Goal: Communication & Community: Participate in discussion

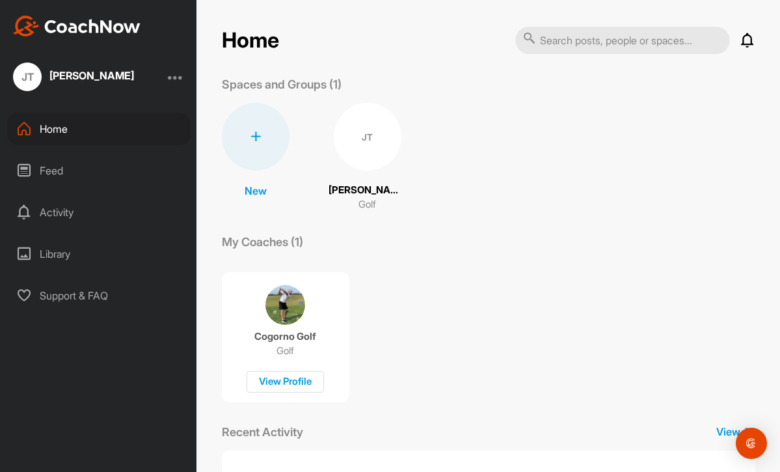
click at [286, 296] on img at bounding box center [285, 305] width 40 height 40
click at [375, 193] on p "[PERSON_NAME]" at bounding box center [367, 190] width 78 height 15
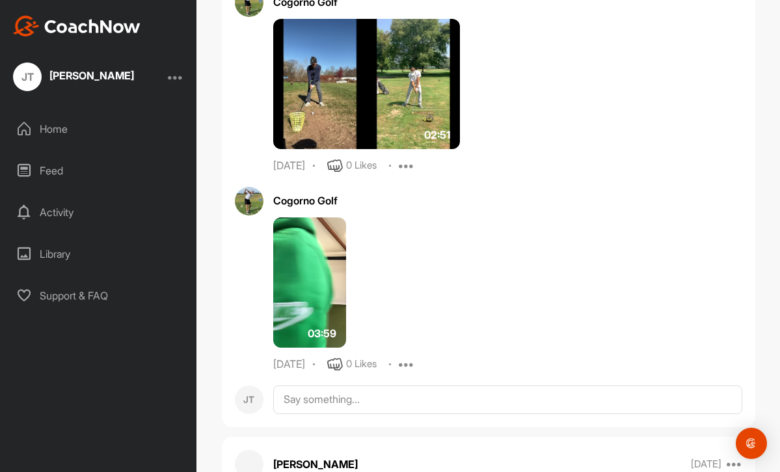
scroll to position [15999, 0]
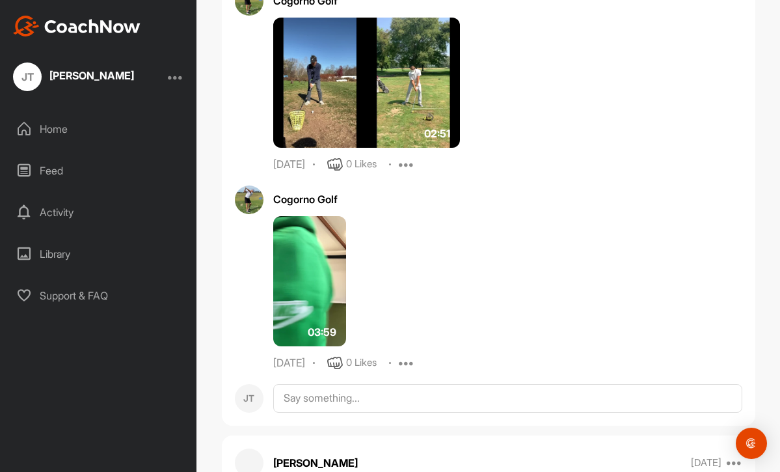
click at [44, 220] on div "Activity" at bounding box center [98, 212] width 183 height 33
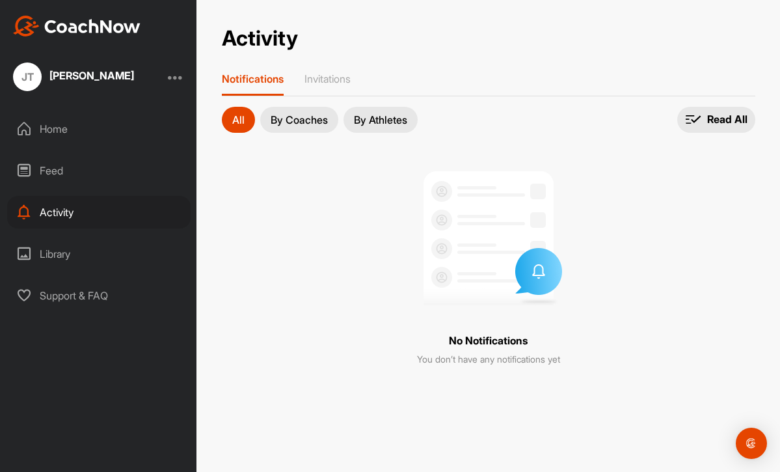
click at [60, 167] on div "Feed" at bounding box center [98, 170] width 183 height 33
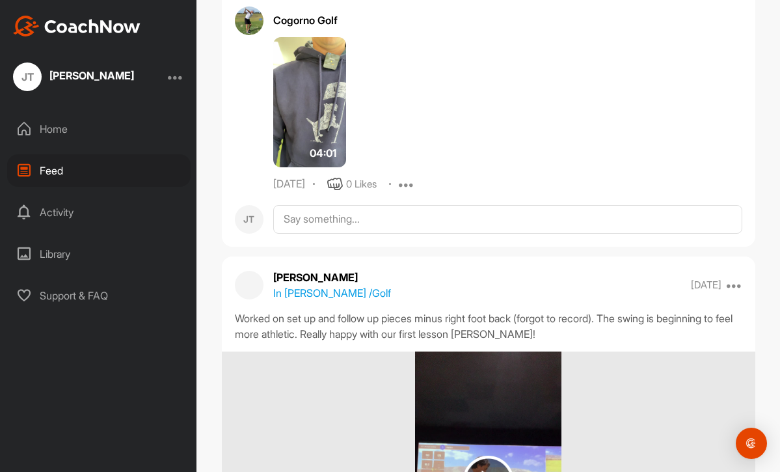
scroll to position [65480, 0]
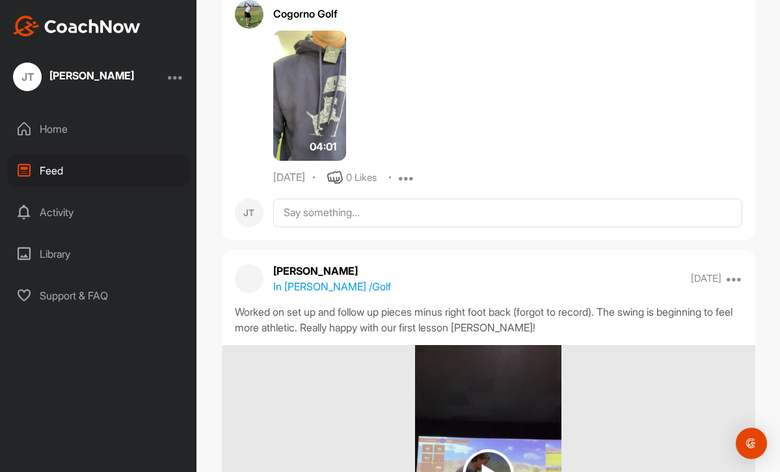
click at [321, 161] on img at bounding box center [309, 96] width 73 height 130
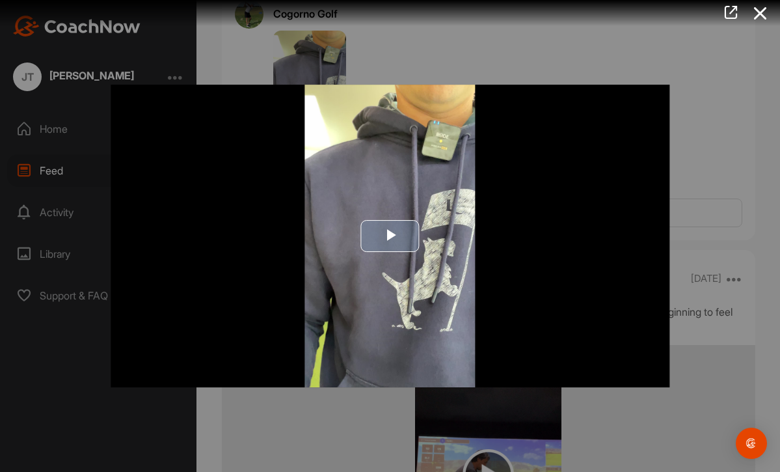
click at [390, 235] on span "Video Player" at bounding box center [390, 235] width 0 height 0
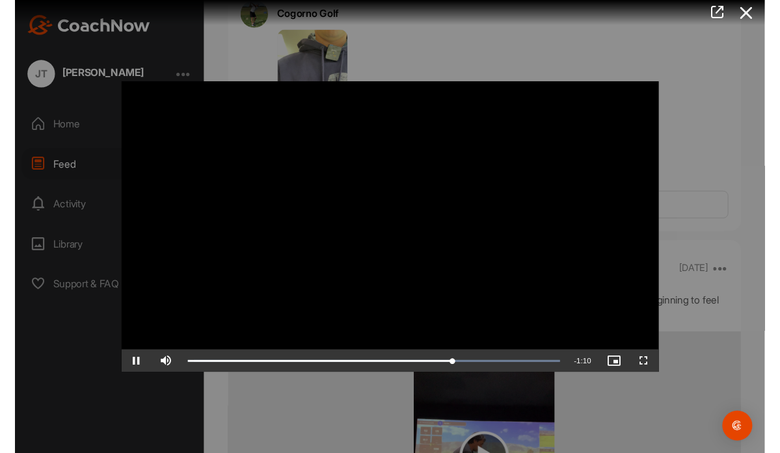
scroll to position [78, 0]
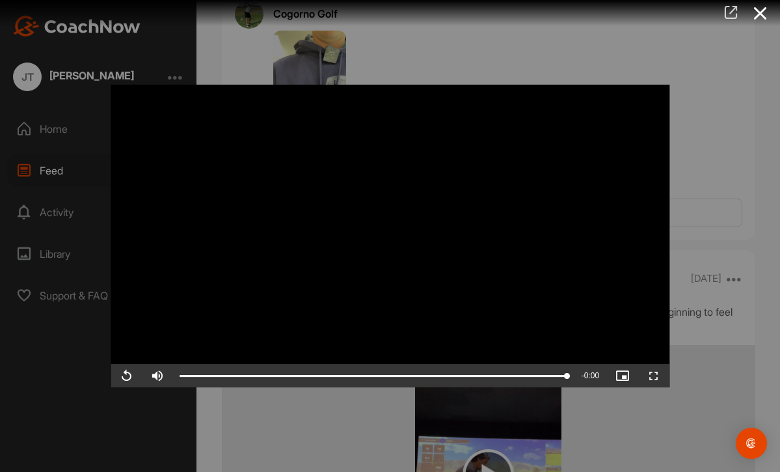
click at [736, 12] on icon at bounding box center [730, 12] width 15 height 14
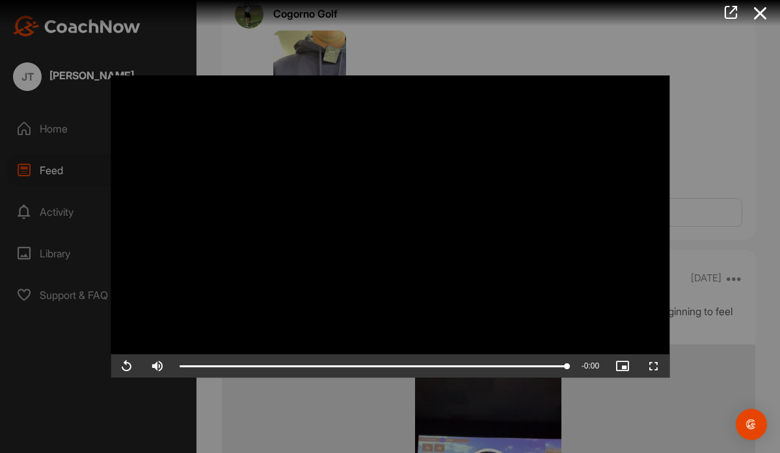
click at [54, 167] on div at bounding box center [390, 226] width 780 height 453
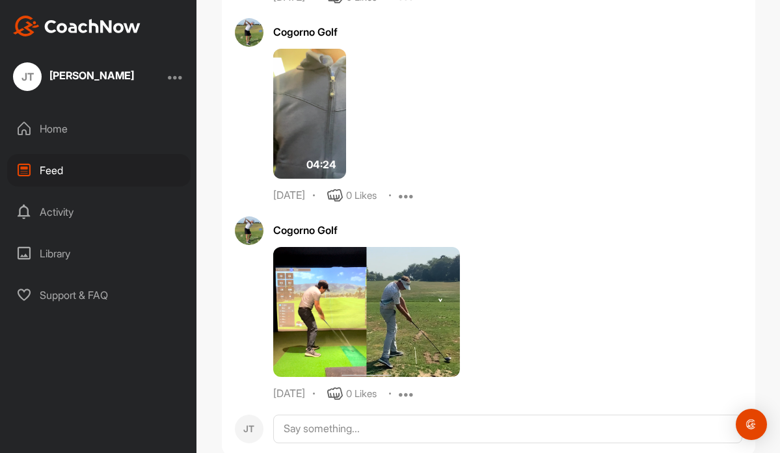
scroll to position [70312, 0]
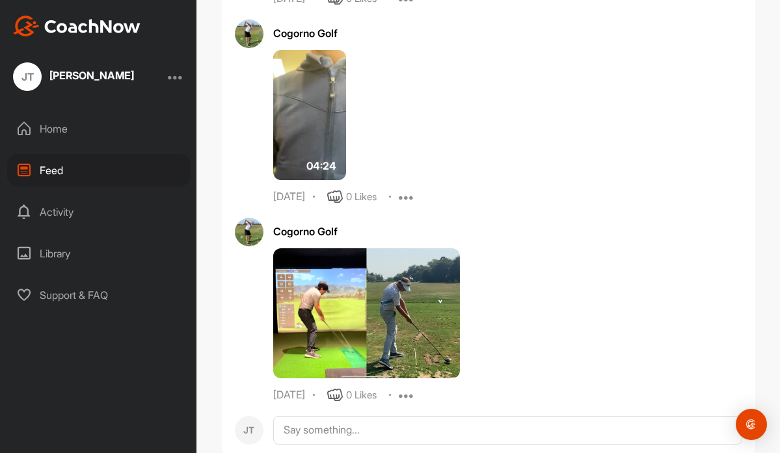
click at [314, 180] on img at bounding box center [309, 115] width 73 height 130
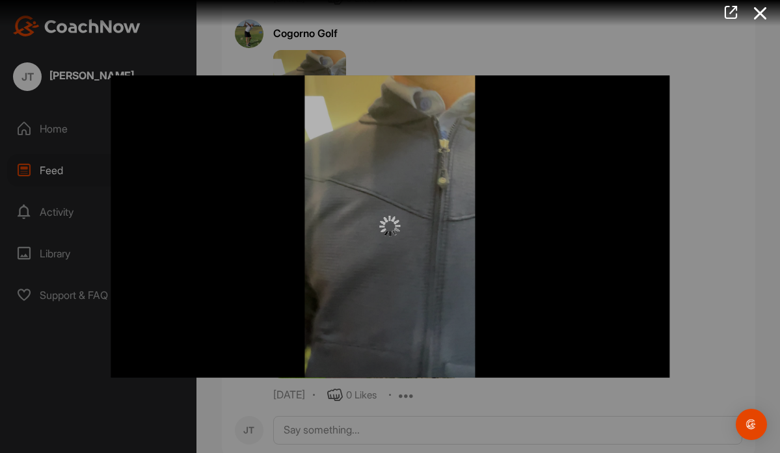
click at [237, 124] on div at bounding box center [390, 226] width 559 height 303
click at [727, 14] on icon at bounding box center [730, 12] width 15 height 14
click at [57, 172] on div at bounding box center [390, 226] width 780 height 453
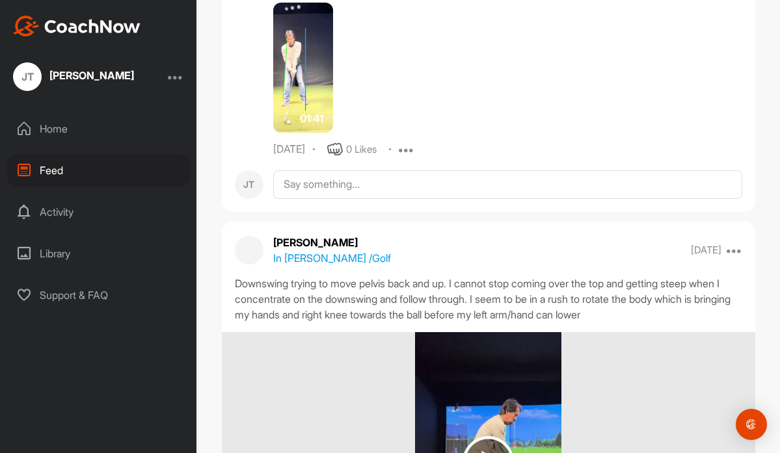
scroll to position [73260, 0]
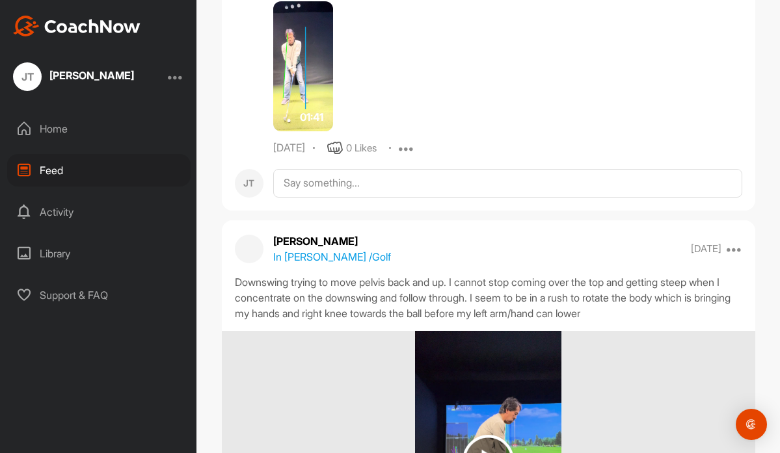
click at [313, 131] on img at bounding box center [303, 66] width 60 height 130
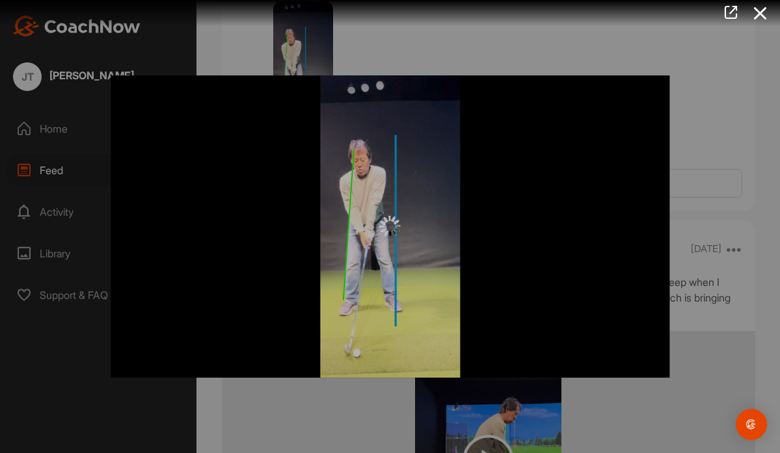
click at [252, 139] on div at bounding box center [390, 226] width 559 height 303
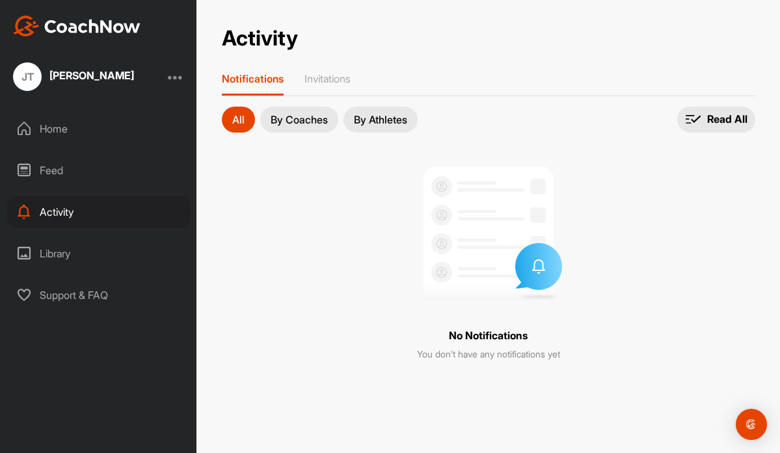
click at [59, 172] on div "Feed" at bounding box center [98, 170] width 183 height 33
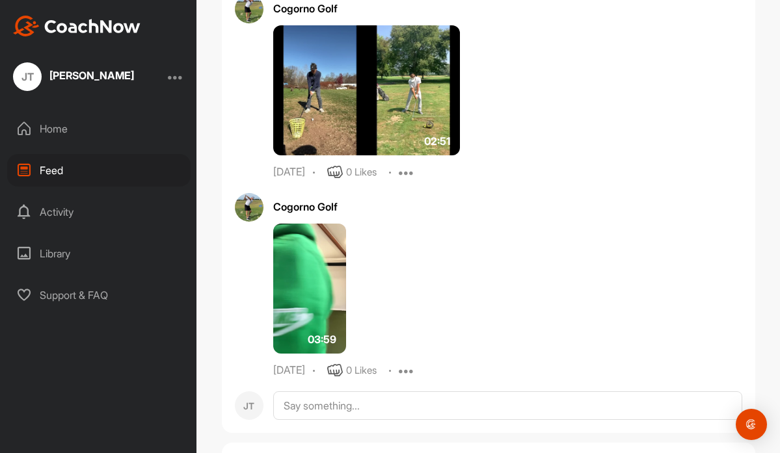
scroll to position [15090, 0]
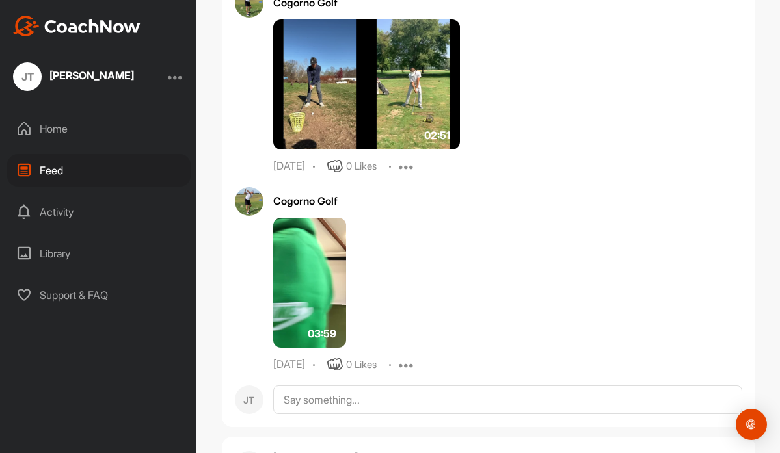
click at [320, 276] on img at bounding box center [309, 283] width 73 height 130
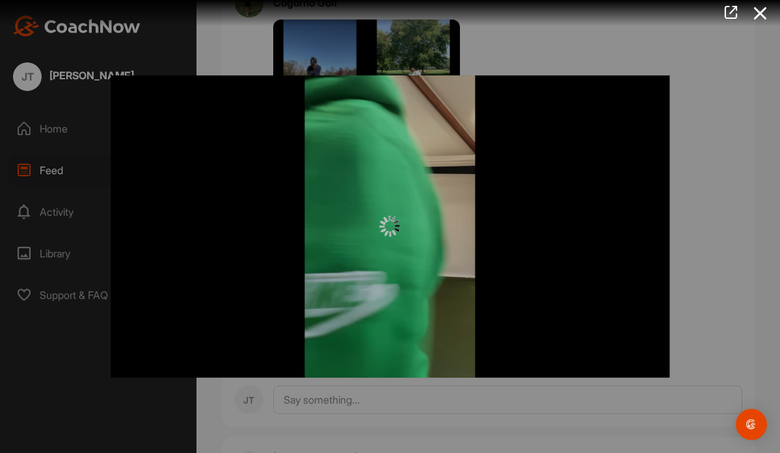
scroll to position [0, 0]
click at [729, 15] on icon at bounding box center [730, 12] width 15 height 14
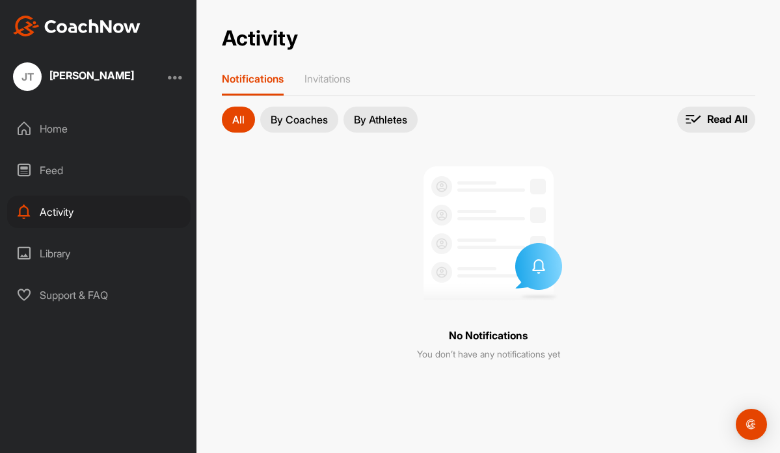
click at [59, 166] on div "Feed" at bounding box center [98, 170] width 183 height 33
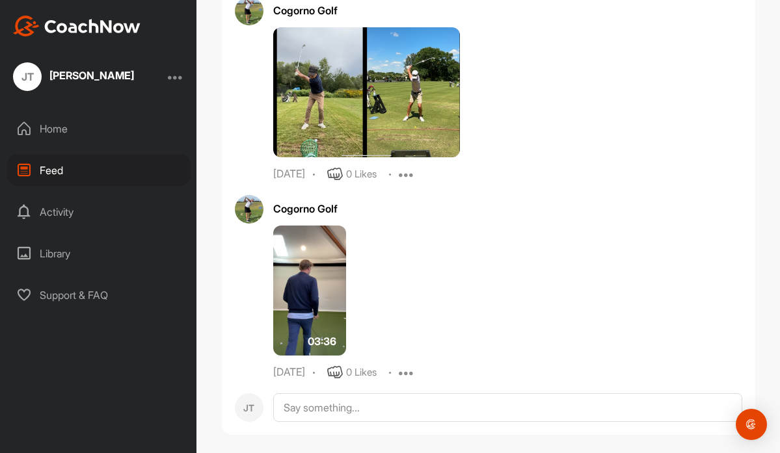
scroll to position [21603, 0]
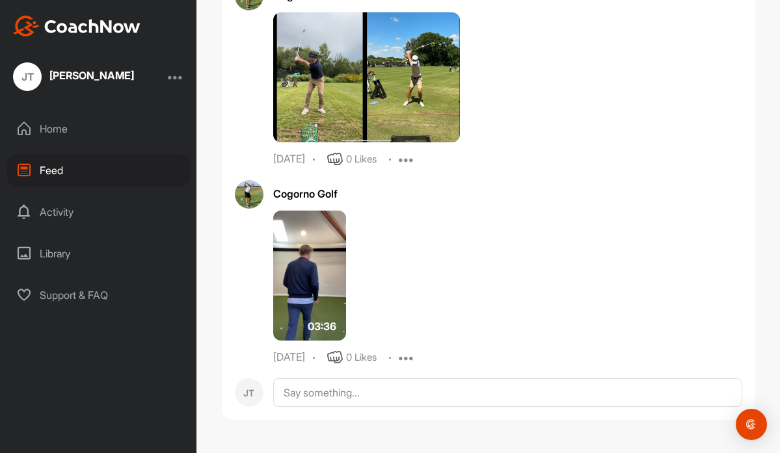
click at [324, 303] on img at bounding box center [309, 276] width 73 height 130
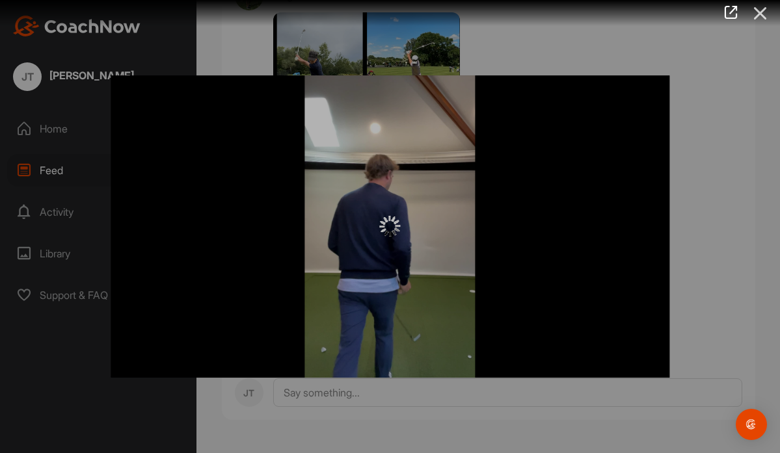
click at [760, 18] on icon at bounding box center [760, 13] width 30 height 24
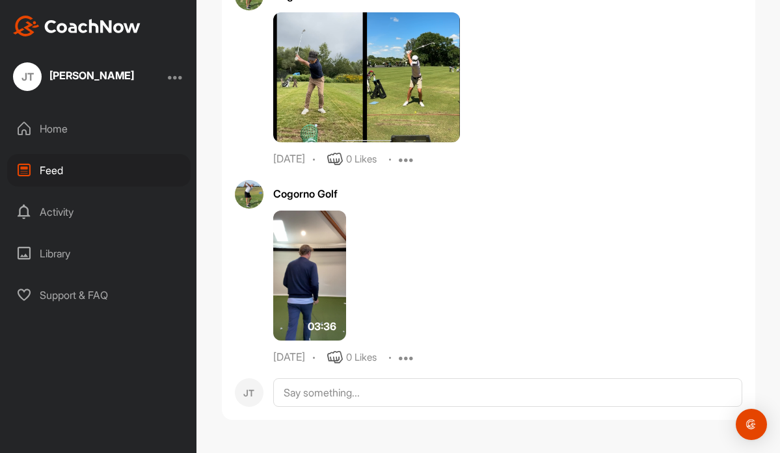
click at [297, 317] on img at bounding box center [309, 276] width 73 height 130
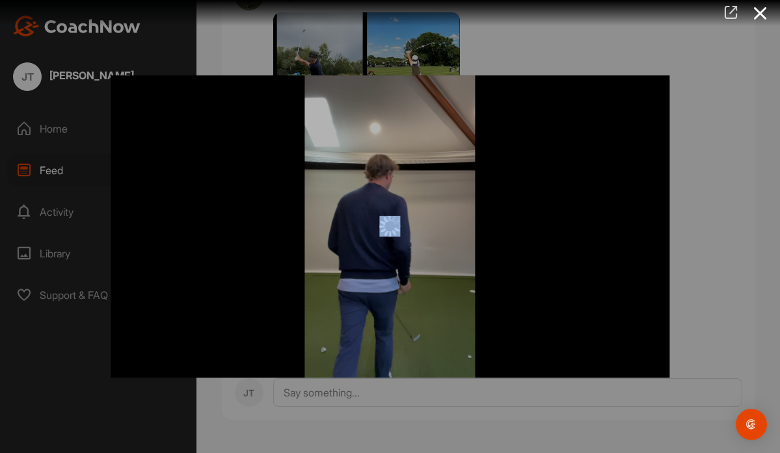
click at [731, 12] on icon at bounding box center [730, 12] width 15 height 14
click at [56, 166] on div at bounding box center [390, 226] width 780 height 453
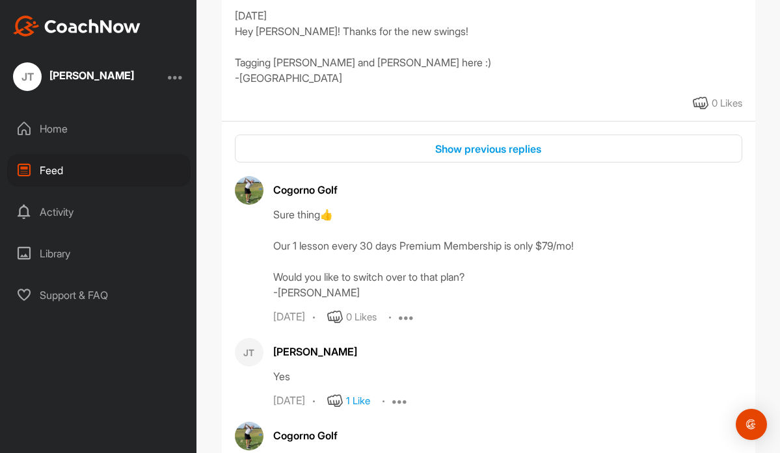
scroll to position [36388, 0]
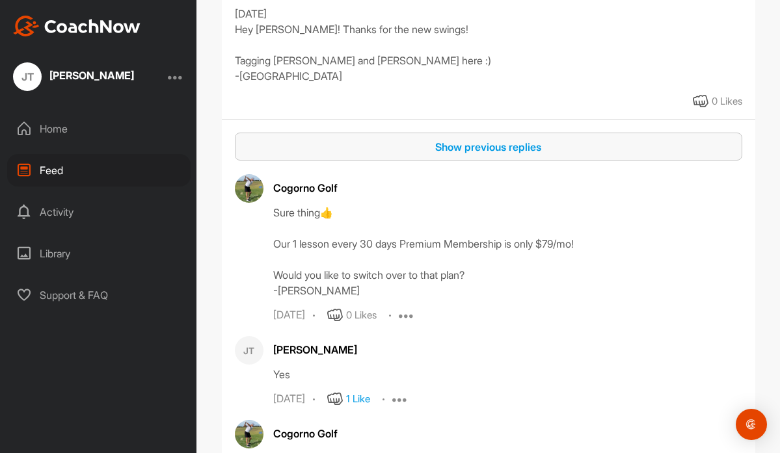
click at [475, 155] on div "Show previous replies" at bounding box center [488, 147] width 487 height 16
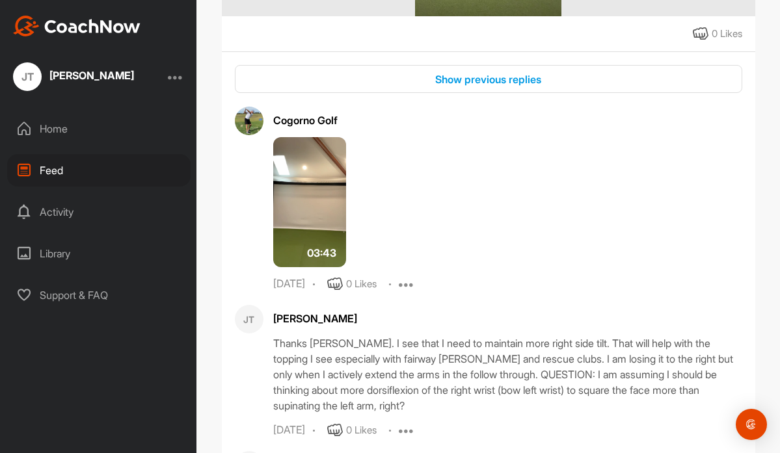
scroll to position [42005, 0]
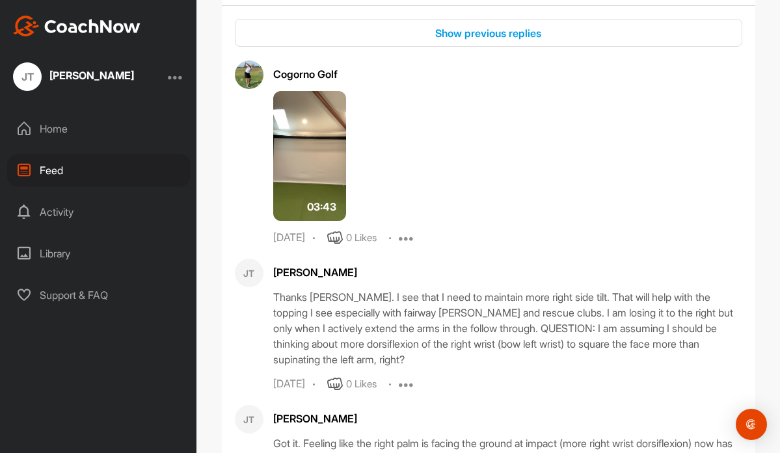
click at [306, 221] on img at bounding box center [309, 156] width 73 height 130
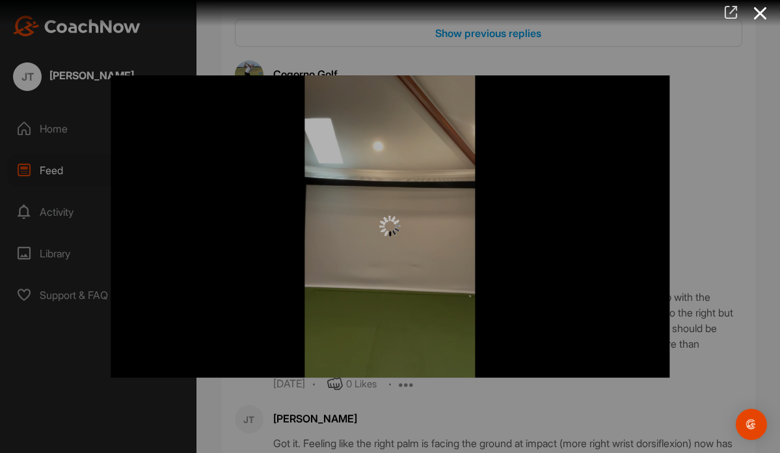
click at [729, 10] on icon at bounding box center [730, 12] width 15 height 14
click at [60, 169] on div at bounding box center [390, 226] width 780 height 453
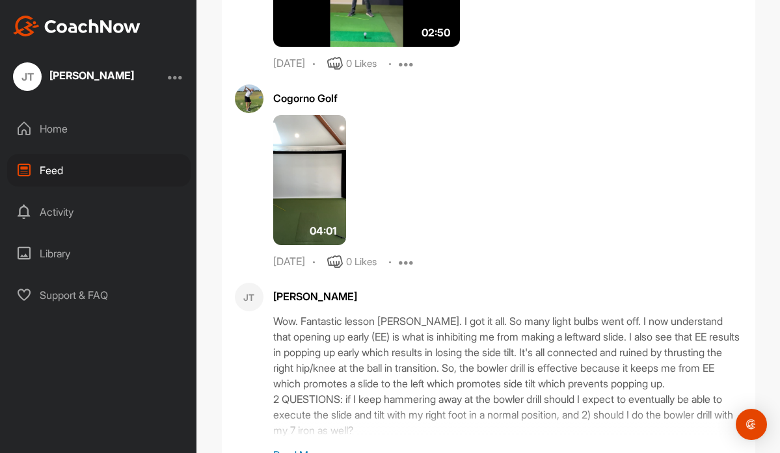
scroll to position [46165, 0]
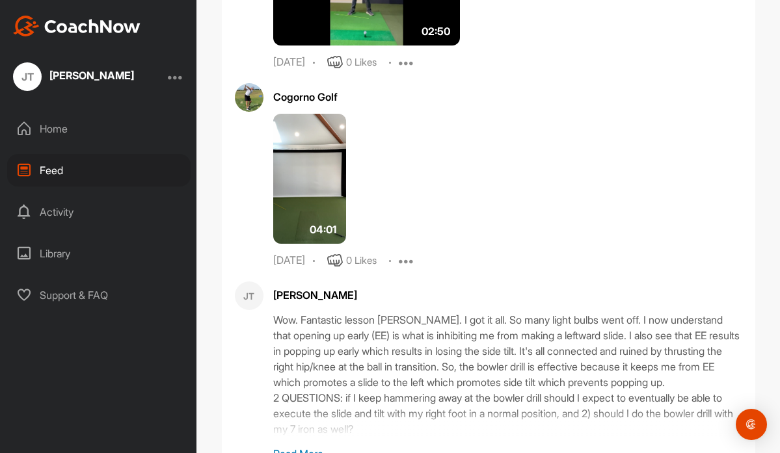
click at [315, 244] on img at bounding box center [309, 179] width 73 height 130
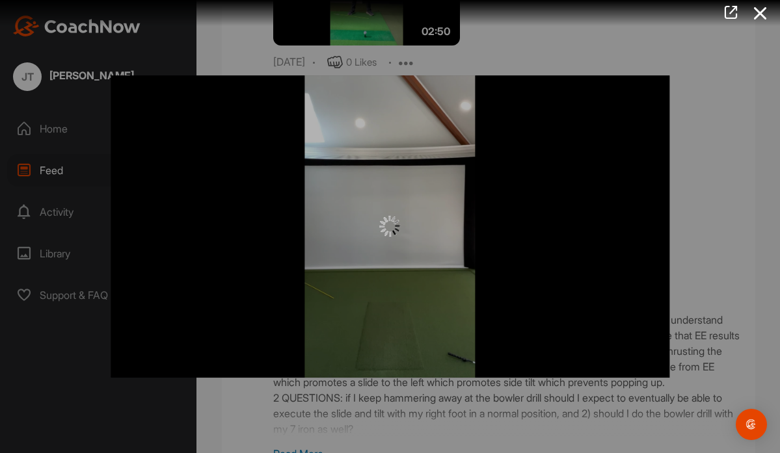
scroll to position [0, 0]
click at [494, 142] on div at bounding box center [390, 226] width 559 height 303
click at [730, 10] on icon at bounding box center [730, 12] width 15 height 14
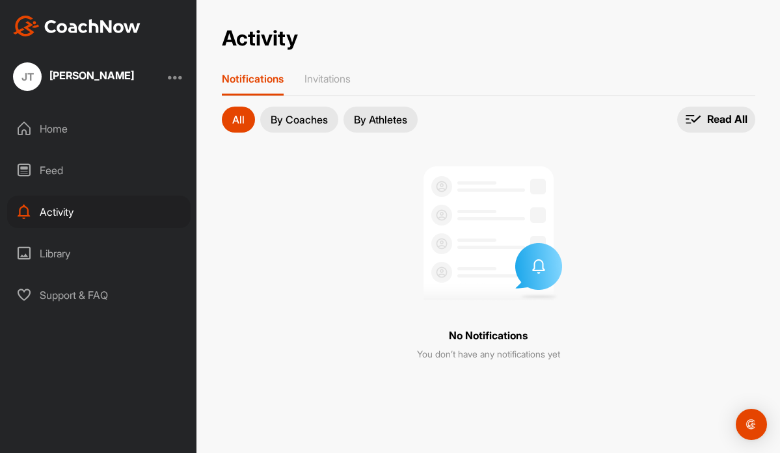
click at [57, 174] on div "Feed" at bounding box center [98, 170] width 183 height 33
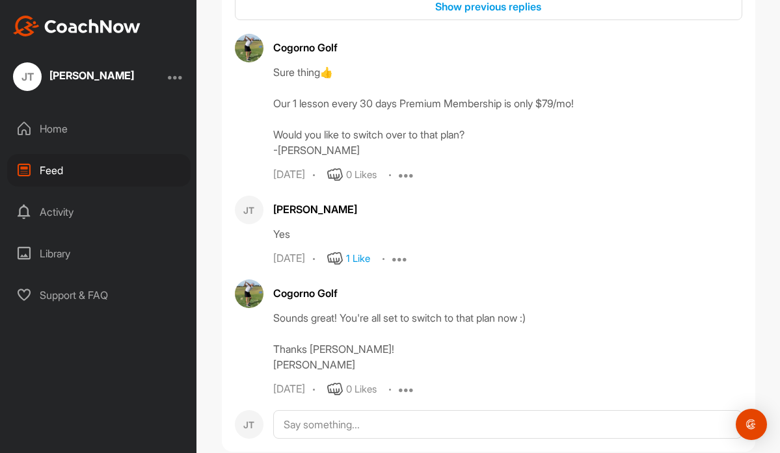
scroll to position [36529, 0]
click at [482, 14] on div "Show previous replies" at bounding box center [488, 6] width 487 height 16
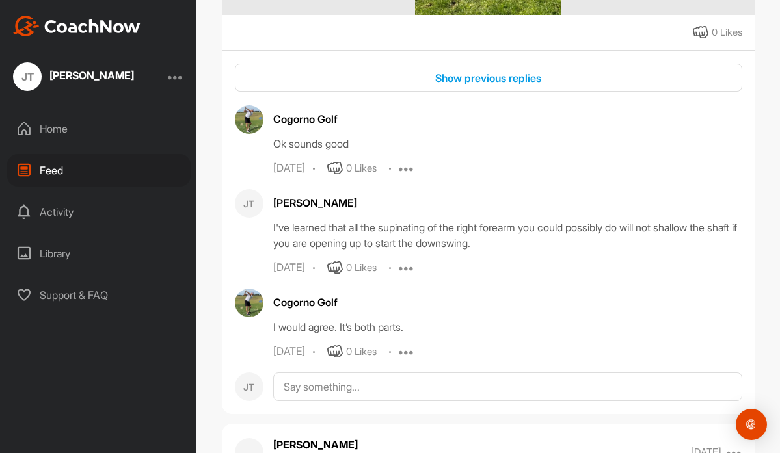
scroll to position [38214, 0]
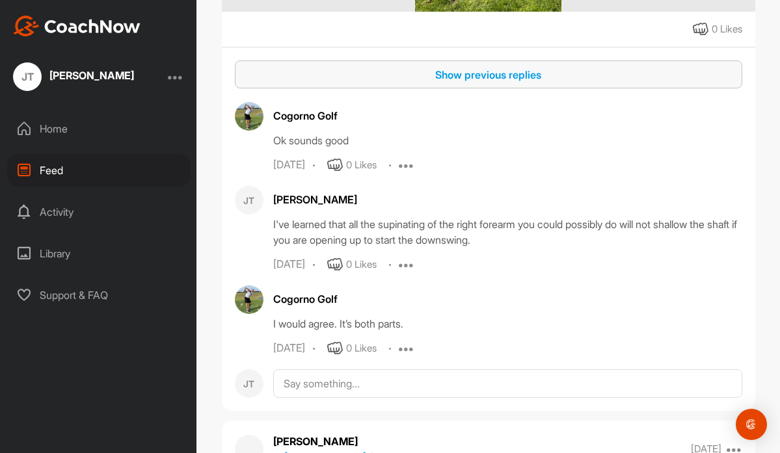
click at [456, 83] on div "Show previous replies" at bounding box center [488, 75] width 487 height 16
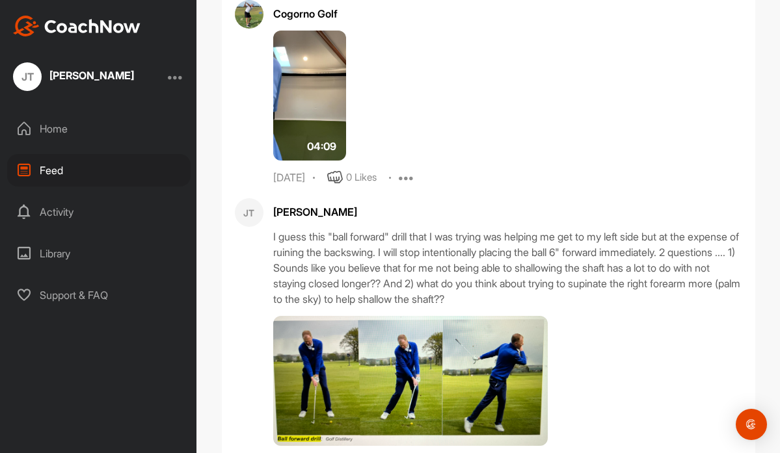
scroll to position [38473, 0]
click at [317, 160] on img at bounding box center [309, 95] width 73 height 130
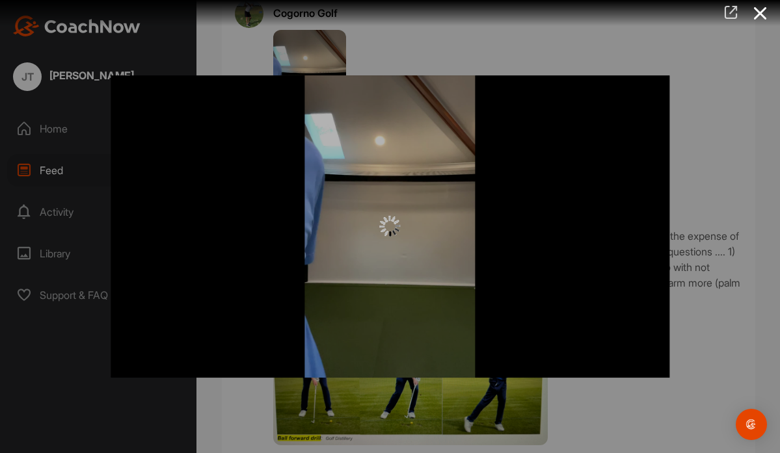
click at [730, 10] on icon at bounding box center [730, 12] width 15 height 14
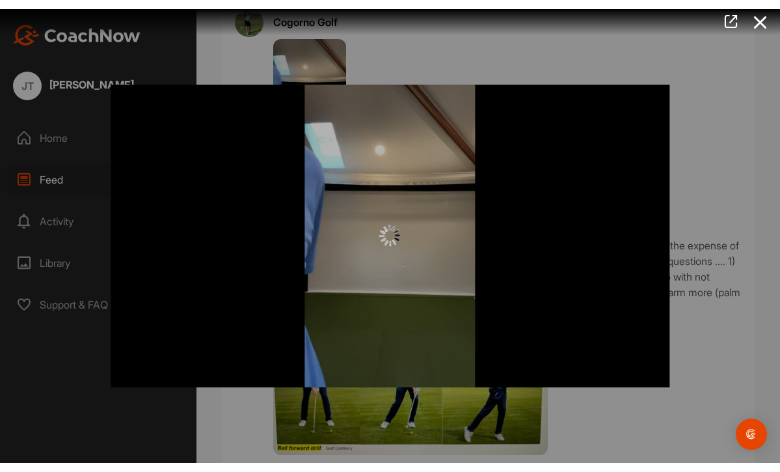
scroll to position [283, 0]
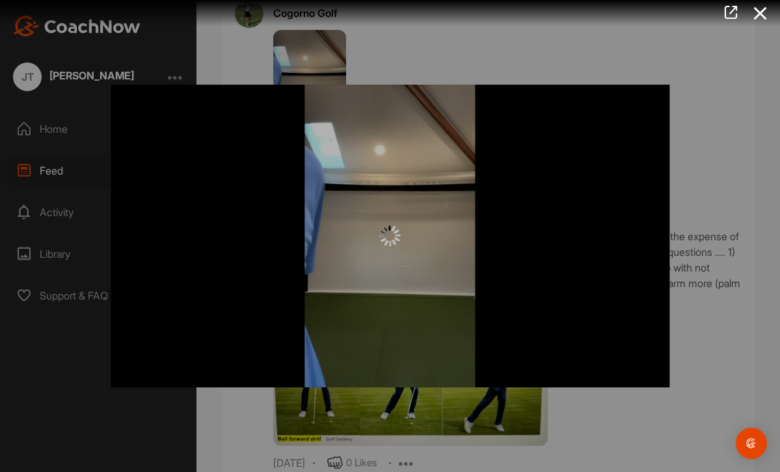
click at [55, 174] on div at bounding box center [390, 236] width 780 height 472
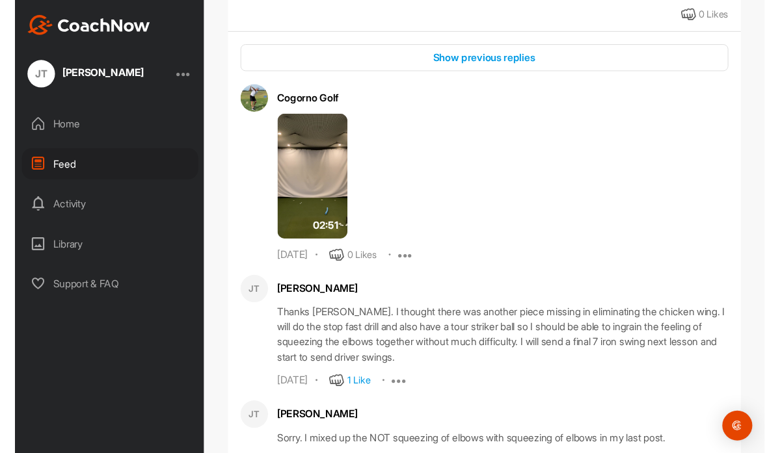
scroll to position [53317, 0]
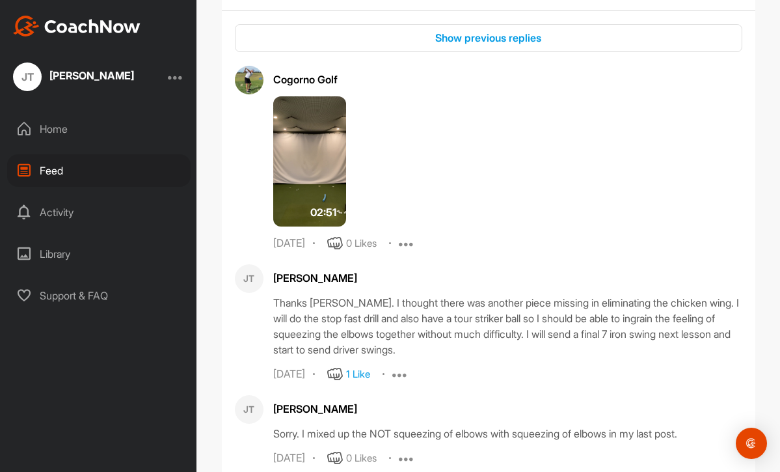
click at [314, 226] on img at bounding box center [309, 161] width 73 height 130
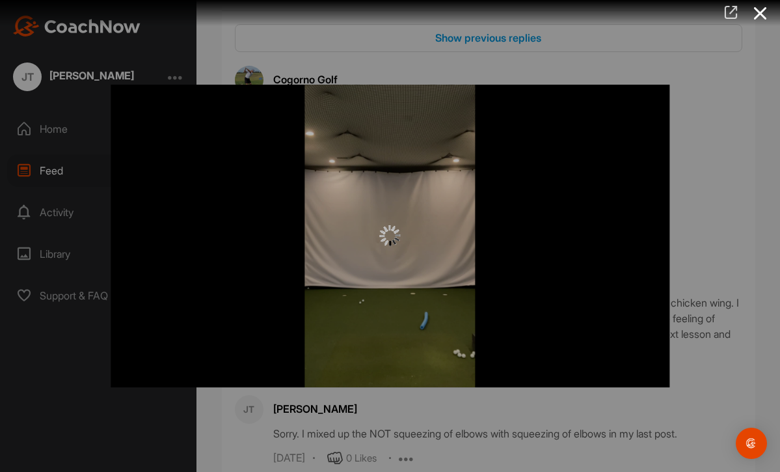
click at [734, 12] on icon at bounding box center [730, 12] width 15 height 14
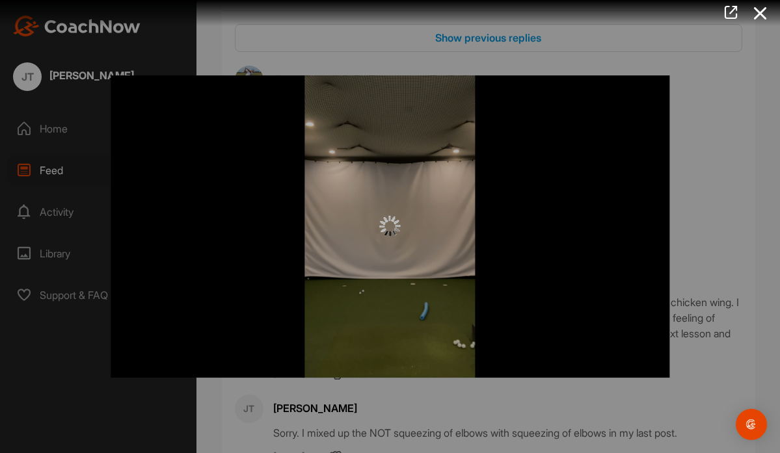
click at [57, 169] on div at bounding box center [390, 226] width 780 height 453
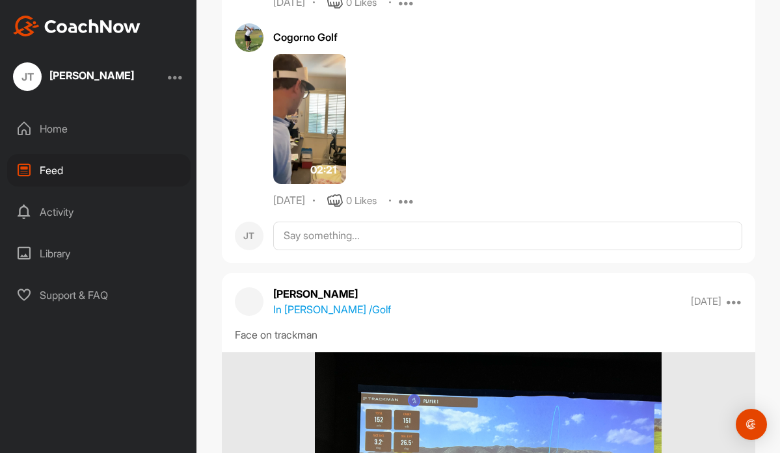
scroll to position [55788, 0]
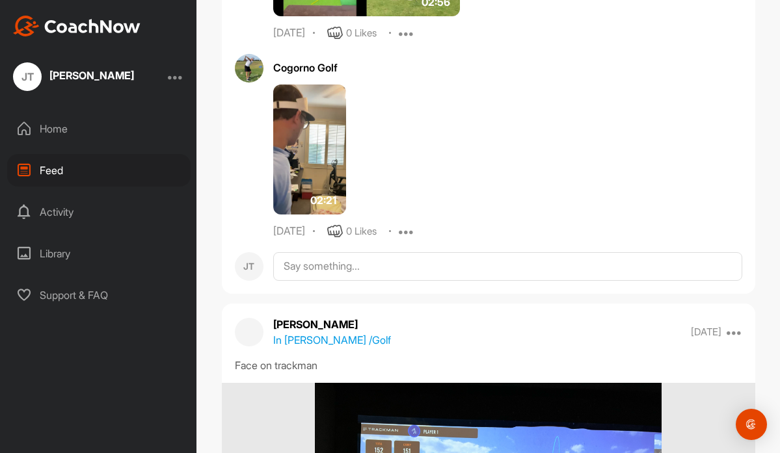
click at [327, 215] on img at bounding box center [309, 150] width 73 height 130
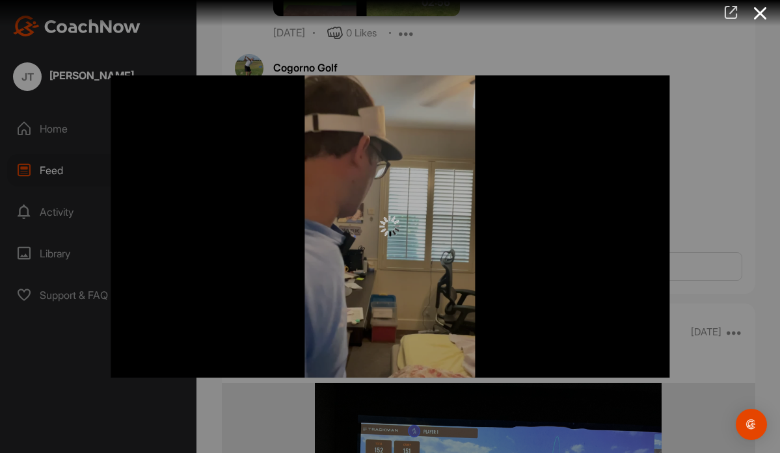
click at [731, 9] on icon at bounding box center [730, 12] width 15 height 14
click at [51, 174] on div at bounding box center [390, 226] width 780 height 453
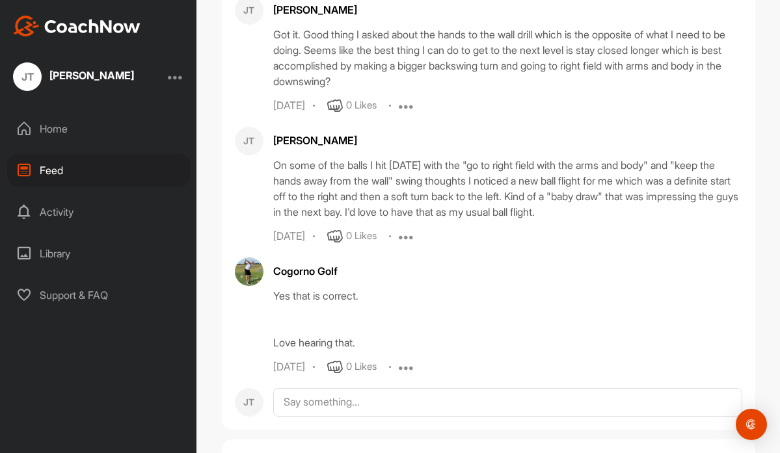
scroll to position [57950, 0]
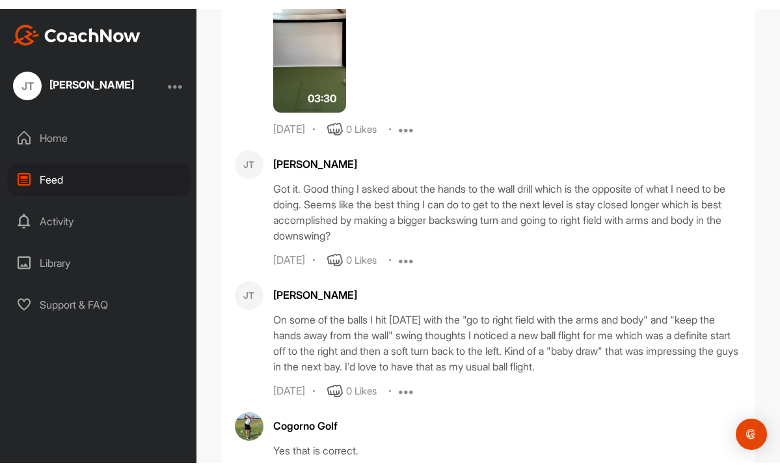
scroll to position [58116, 0]
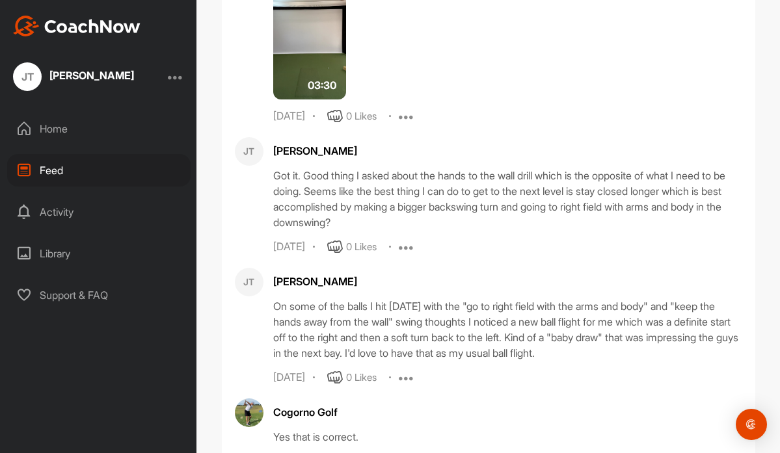
click at [328, 100] on img at bounding box center [309, 34] width 73 height 130
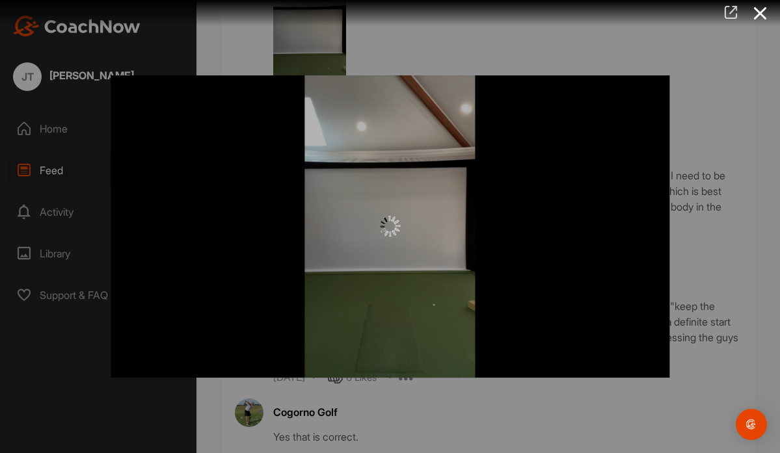
click at [730, 10] on icon at bounding box center [730, 12] width 15 height 14
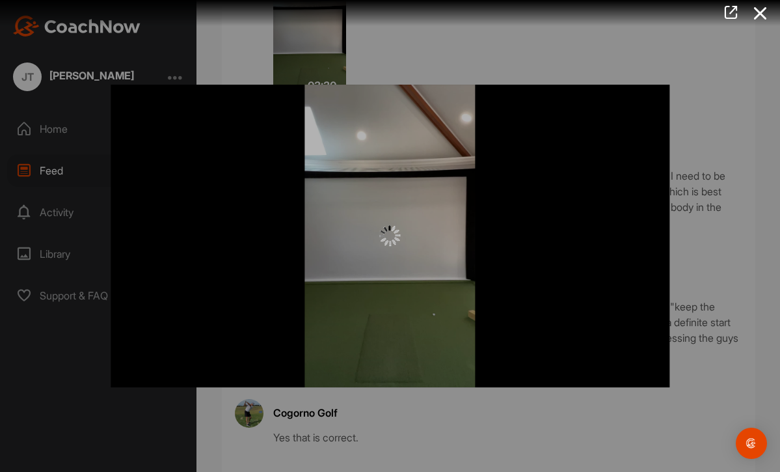
click at [54, 176] on div at bounding box center [390, 236] width 780 height 472
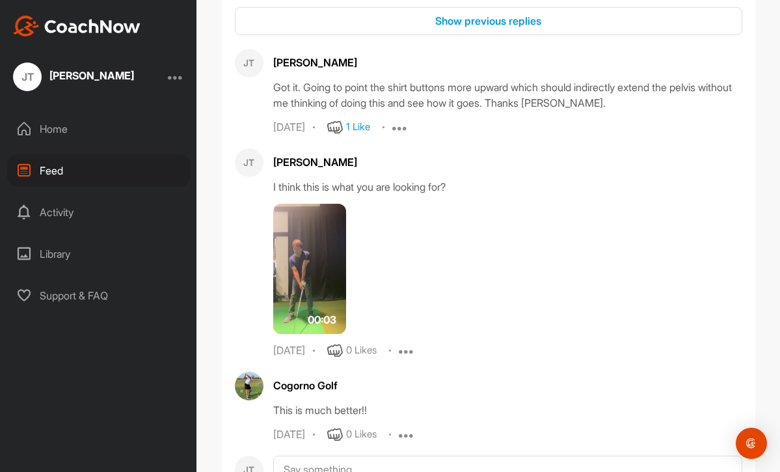
scroll to position [59523, 0]
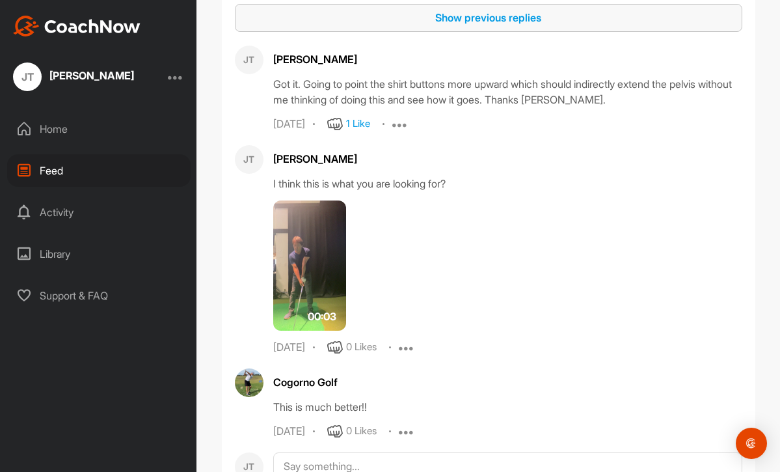
click at [520, 25] on div "Show previous replies" at bounding box center [488, 18] width 487 height 16
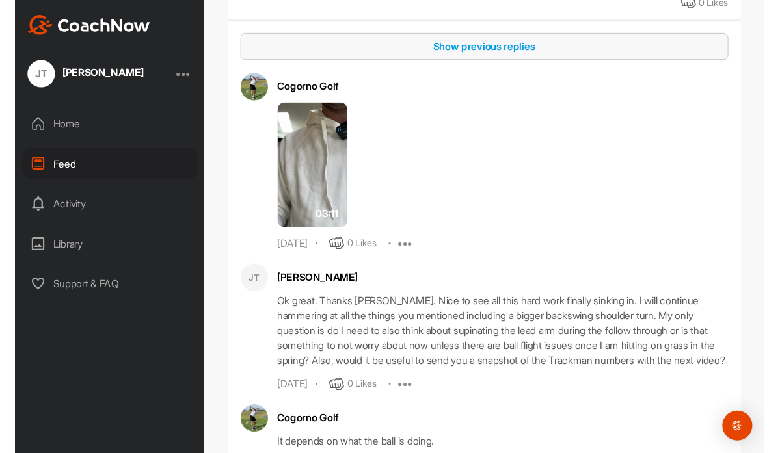
scroll to position [63828, 0]
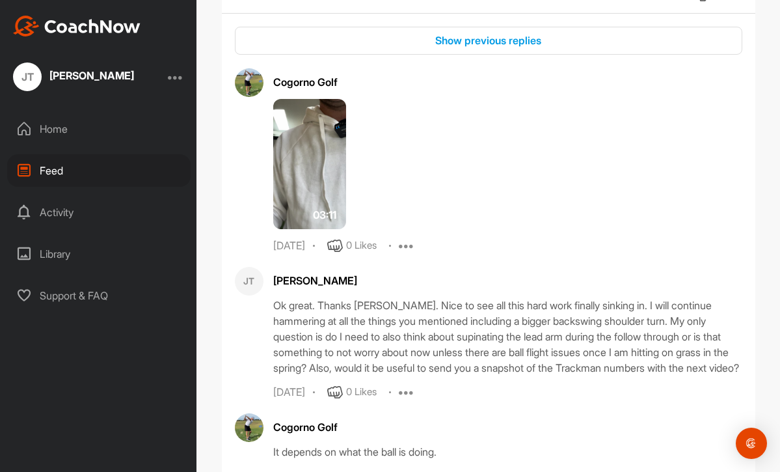
click at [308, 229] on img at bounding box center [309, 164] width 73 height 130
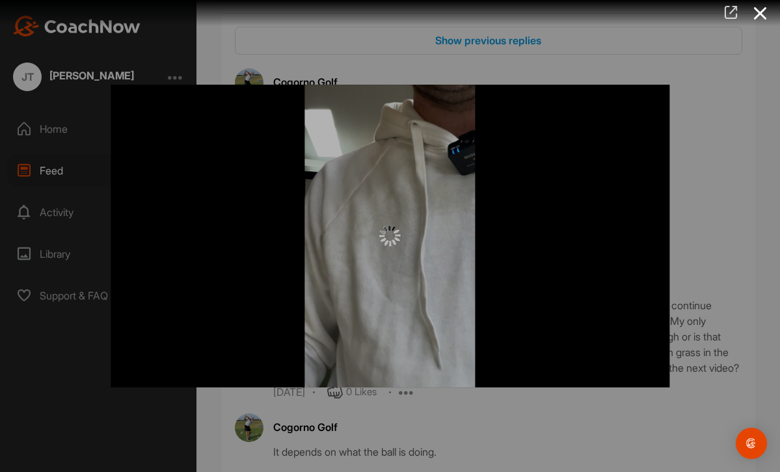
click at [730, 11] on icon at bounding box center [730, 12] width 15 height 14
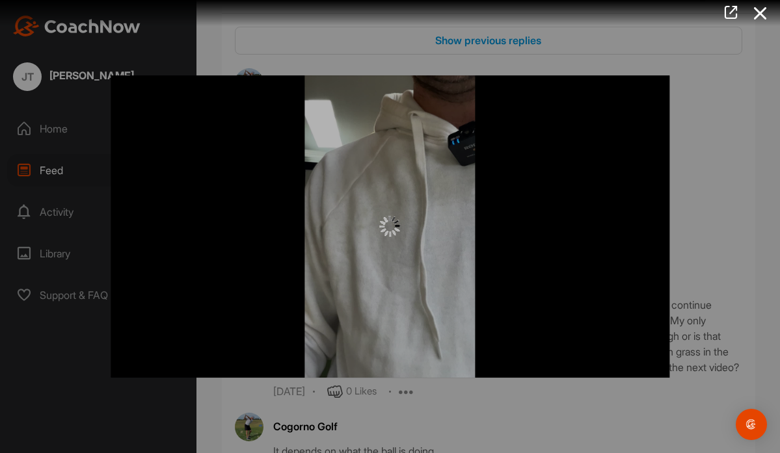
click at [56, 172] on div at bounding box center [390, 226] width 780 height 453
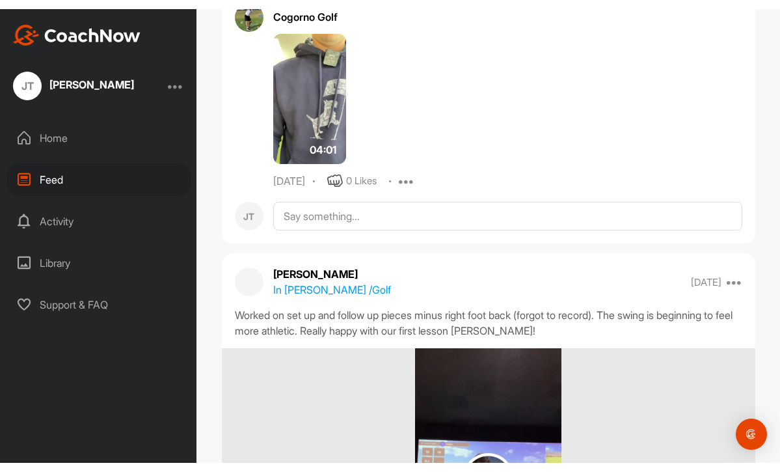
scroll to position [67682, 0]
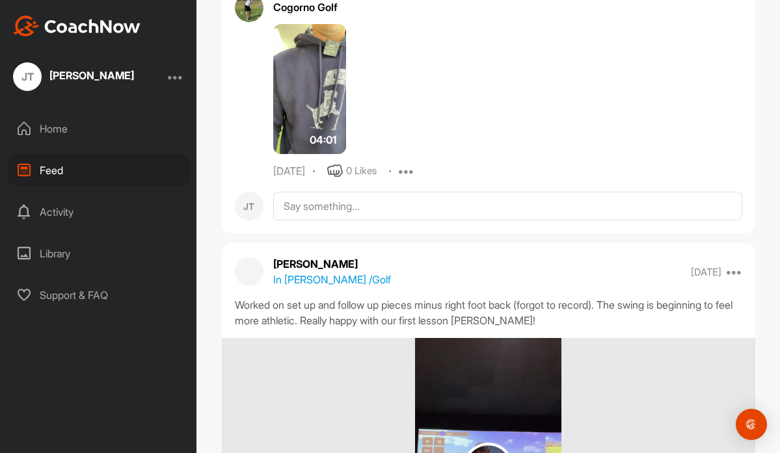
click at [312, 154] on img at bounding box center [309, 89] width 73 height 130
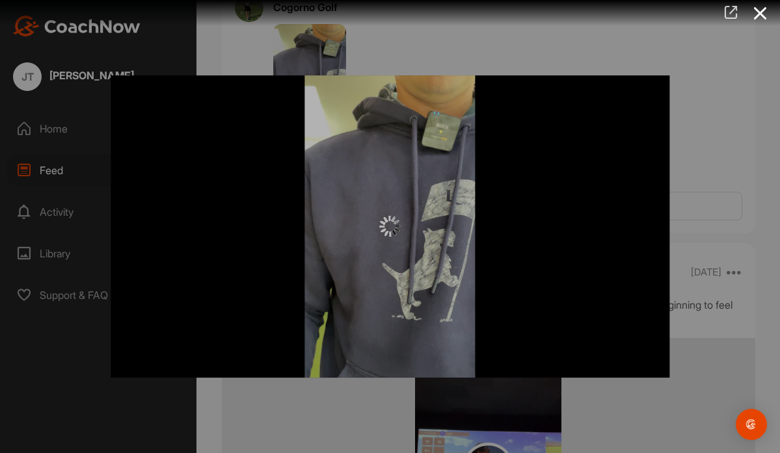
click at [732, 12] on icon at bounding box center [730, 12] width 15 height 14
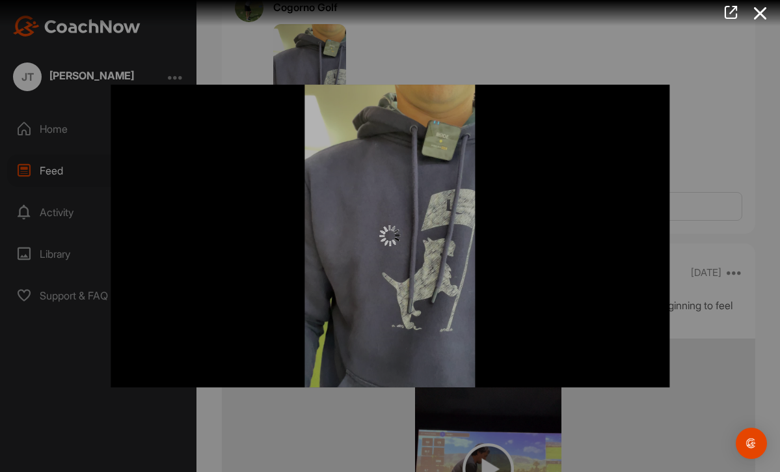
click at [57, 167] on div at bounding box center [390, 236] width 780 height 472
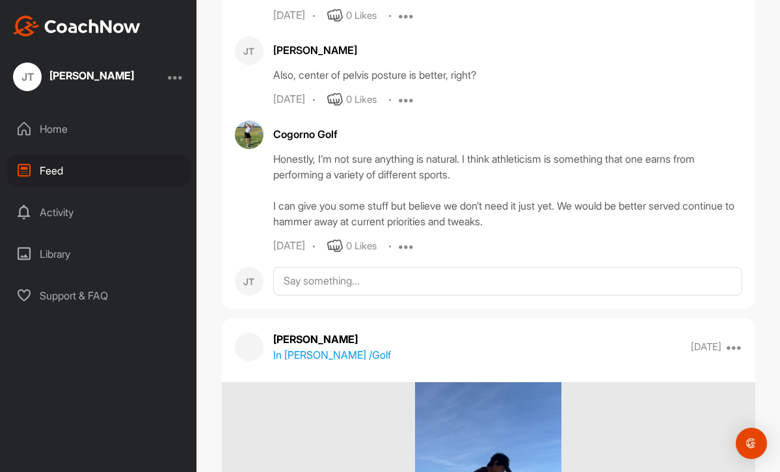
scroll to position [83607, 0]
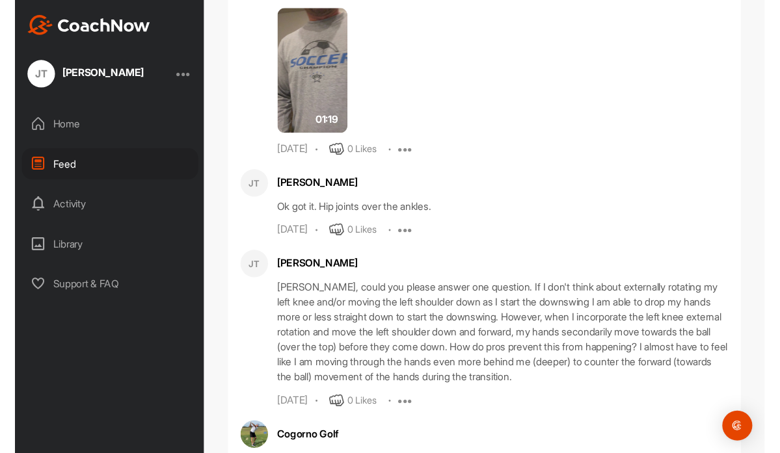
scroll to position [83862, 0]
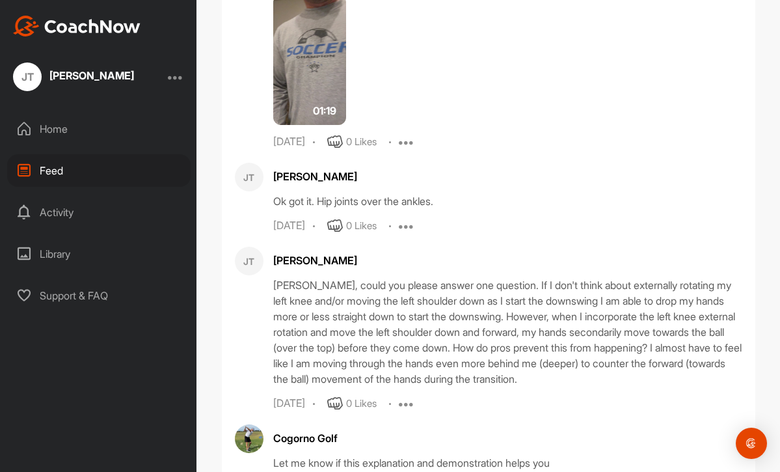
click at [315, 125] on img at bounding box center [309, 60] width 73 height 130
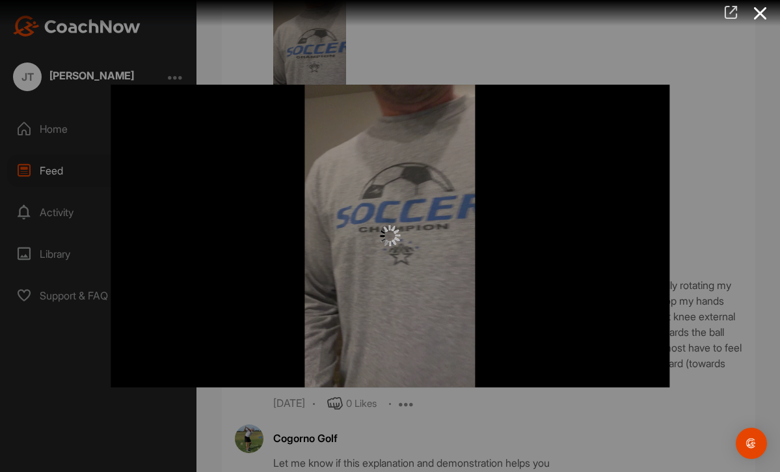
click at [727, 12] on icon at bounding box center [730, 12] width 15 height 14
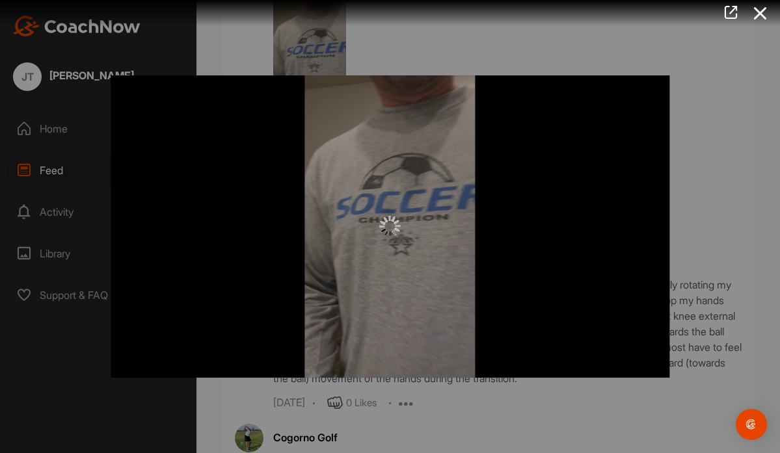
click at [57, 174] on div at bounding box center [390, 226] width 780 height 453
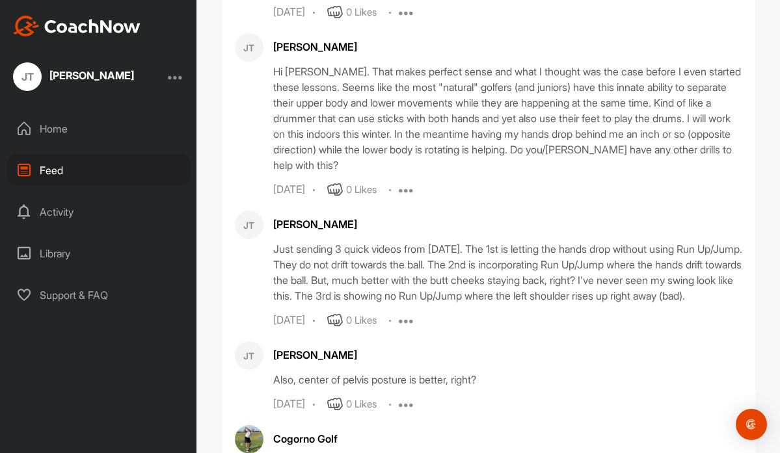
scroll to position [84488, 0]
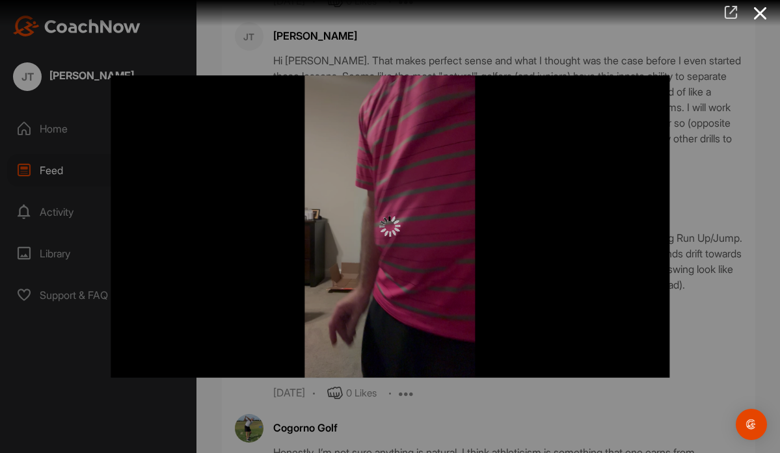
click at [730, 10] on icon at bounding box center [730, 12] width 15 height 14
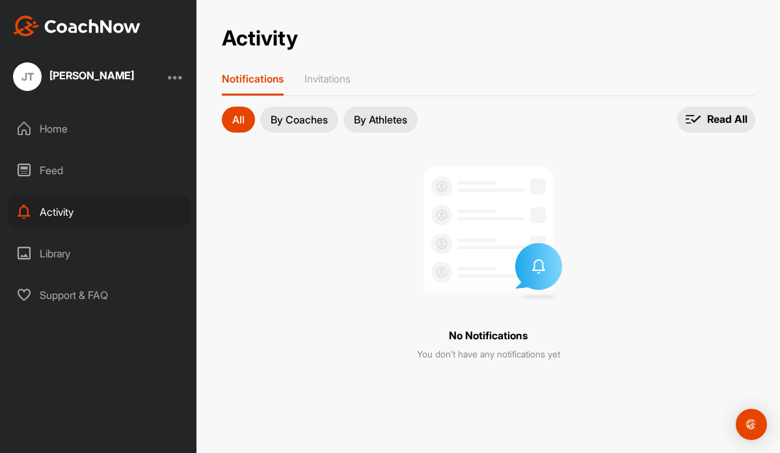
click at [57, 172] on div "Feed" at bounding box center [98, 170] width 183 height 33
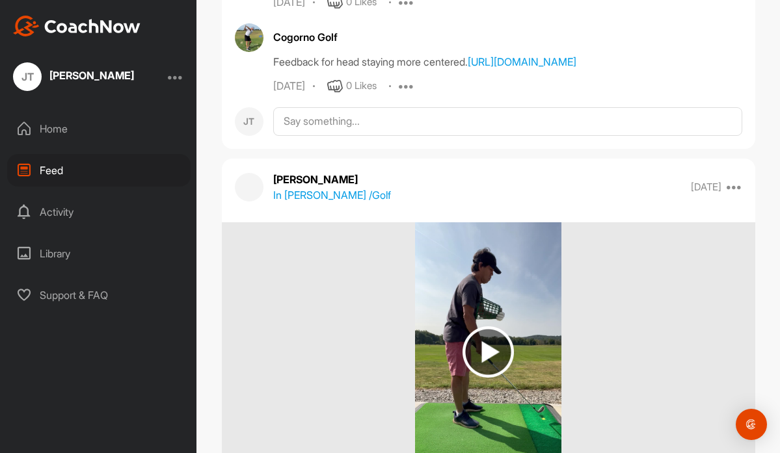
scroll to position [100433, 0]
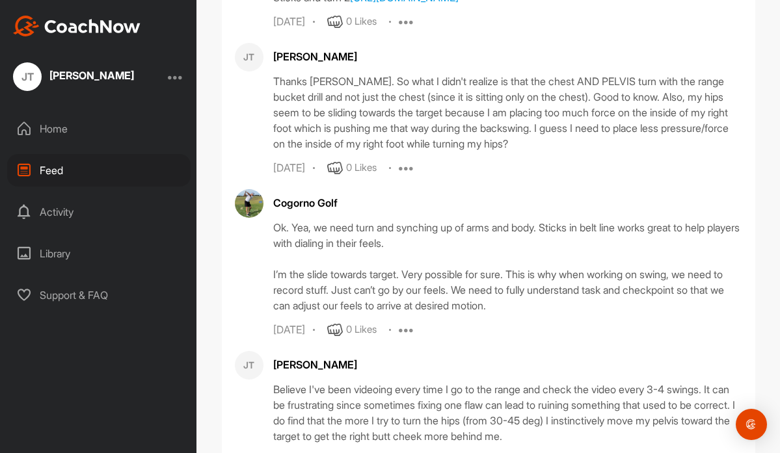
scroll to position [100601, 0]
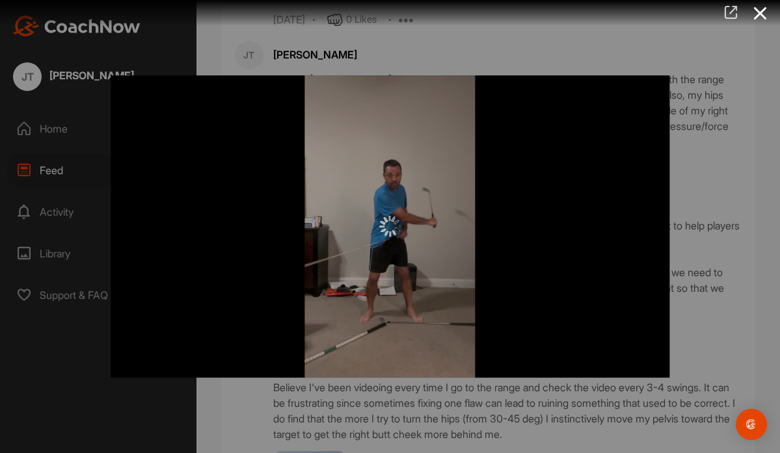
click at [732, 12] on icon at bounding box center [730, 12] width 15 height 14
click at [58, 174] on div at bounding box center [390, 226] width 780 height 453
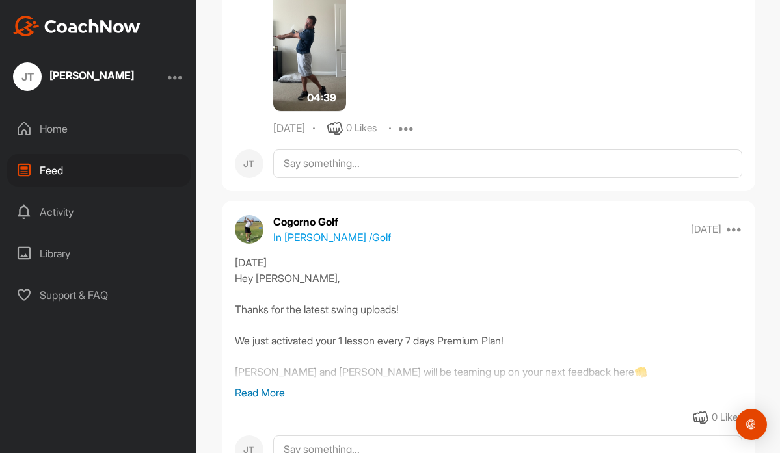
scroll to position [104855, 0]
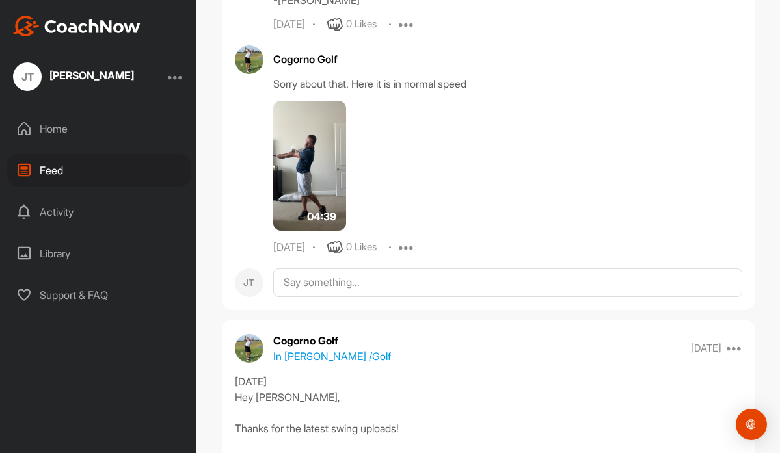
scroll to position [105251, 0]
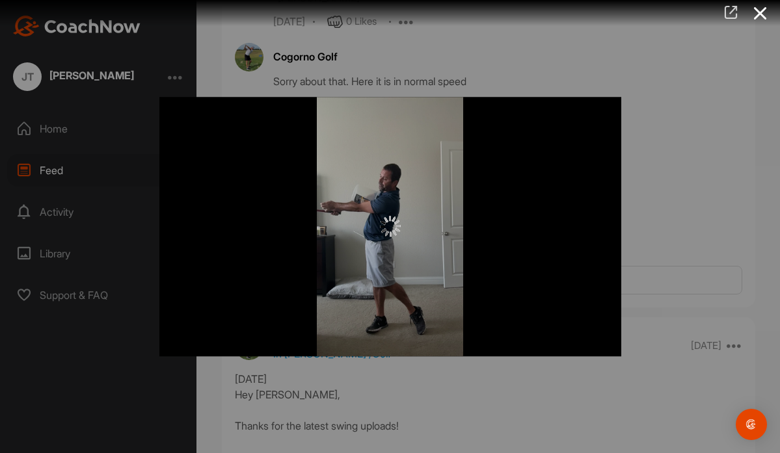
click at [734, 10] on icon at bounding box center [730, 12] width 15 height 14
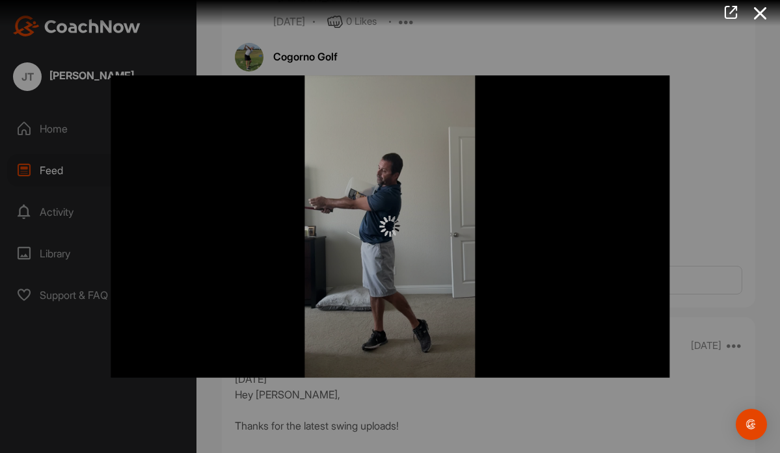
click at [52, 168] on div at bounding box center [390, 226] width 780 height 453
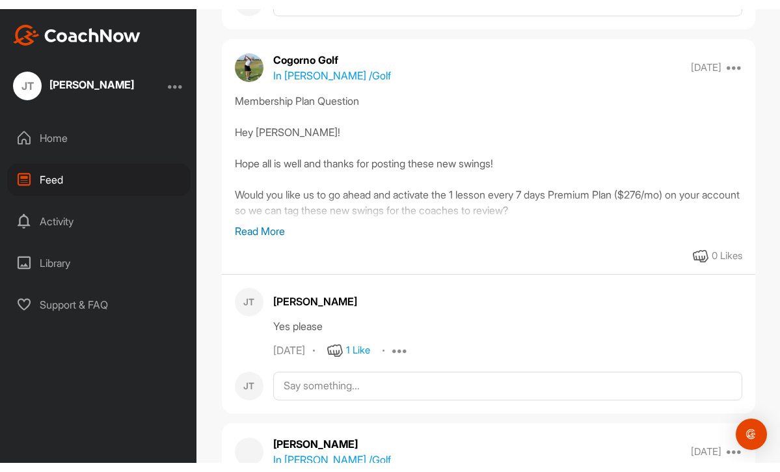
scroll to position [105826, 0]
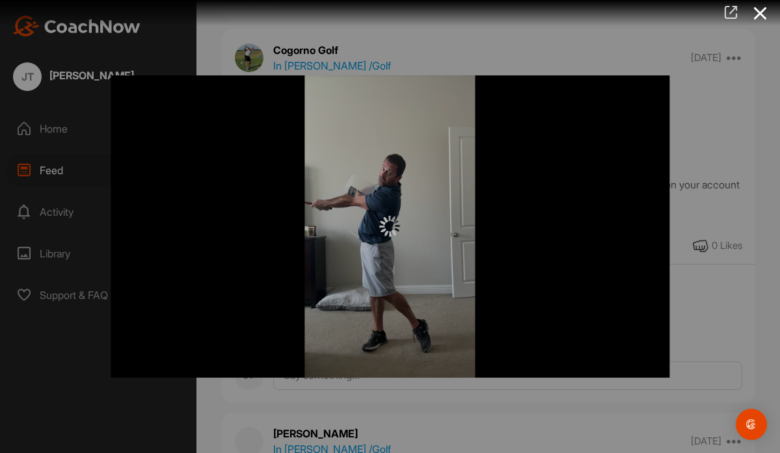
click at [728, 14] on icon at bounding box center [730, 12] width 15 height 14
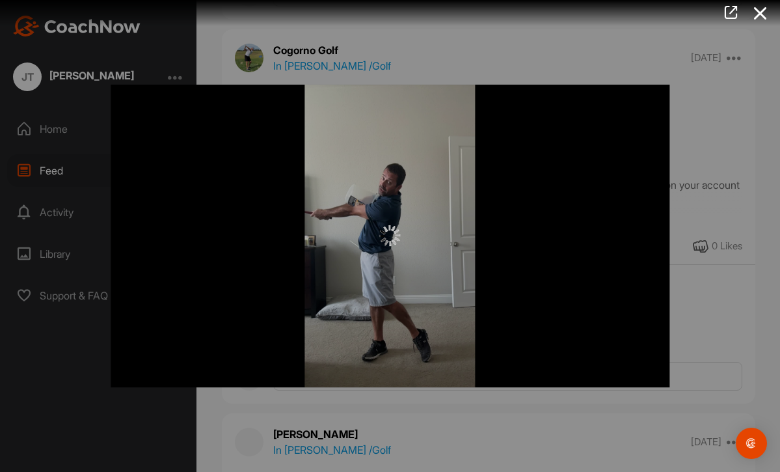
click at [51, 164] on div at bounding box center [390, 236] width 780 height 472
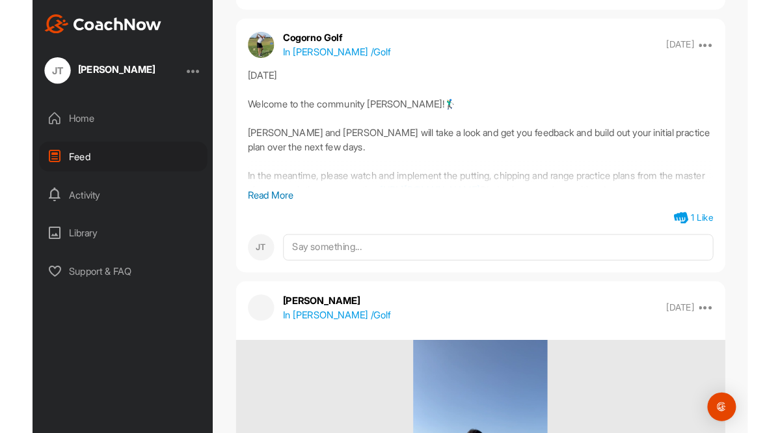
scroll to position [108256, 0]
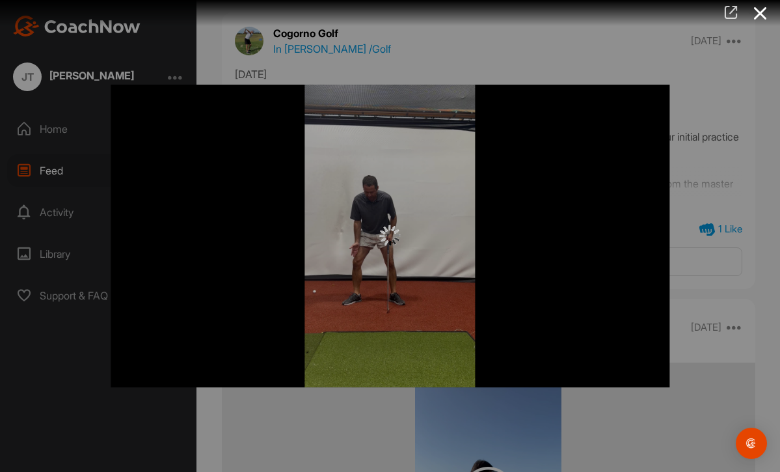
click at [724, 14] on icon at bounding box center [730, 12] width 15 height 14
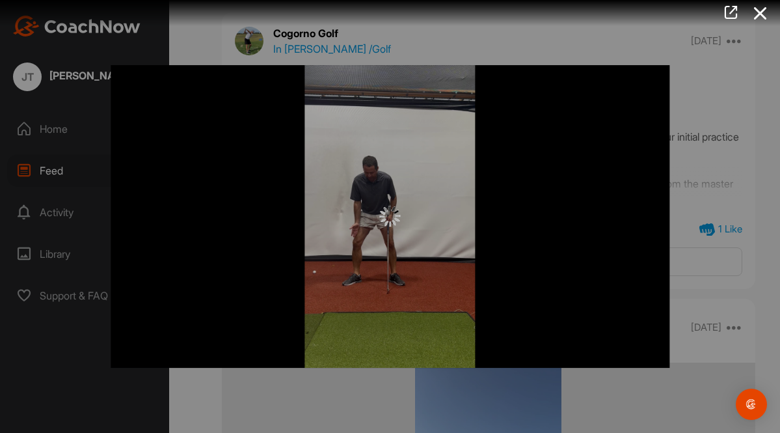
click at [60, 172] on div at bounding box center [390, 216] width 780 height 433
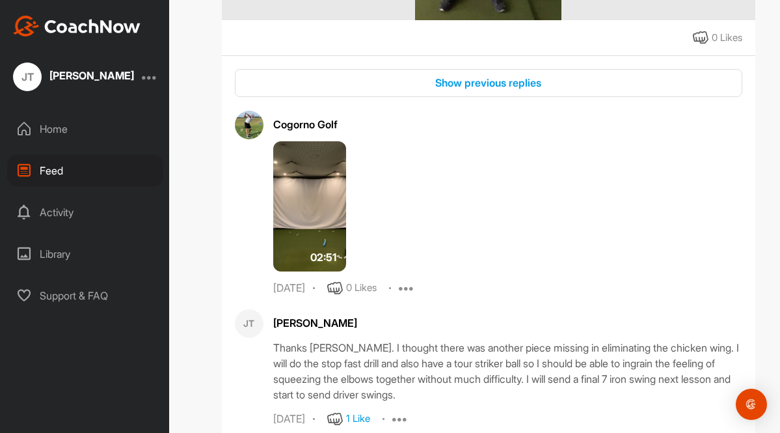
scroll to position [52115, 0]
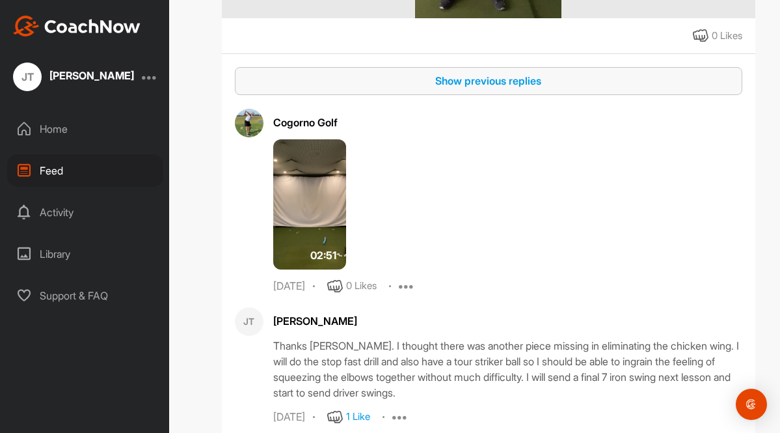
click at [546, 88] on div "Show previous replies" at bounding box center [488, 81] width 487 height 16
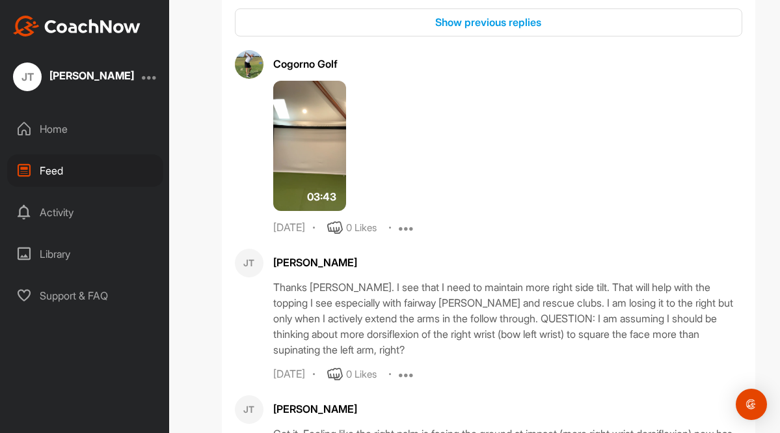
scroll to position [41798, 0]
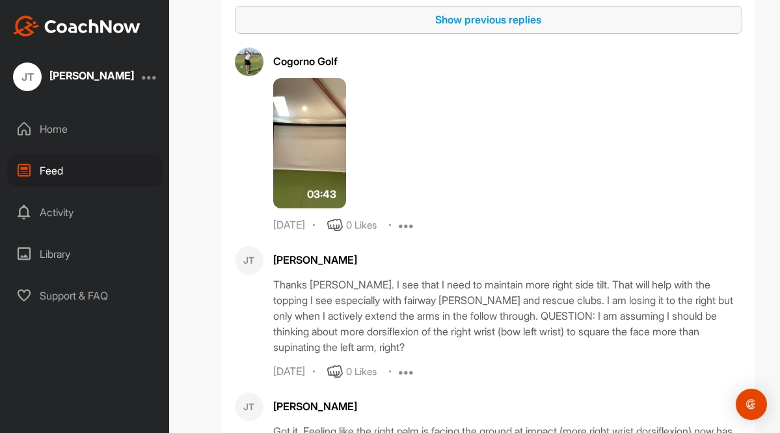
click at [520, 27] on div "Show previous replies" at bounding box center [488, 20] width 487 height 16
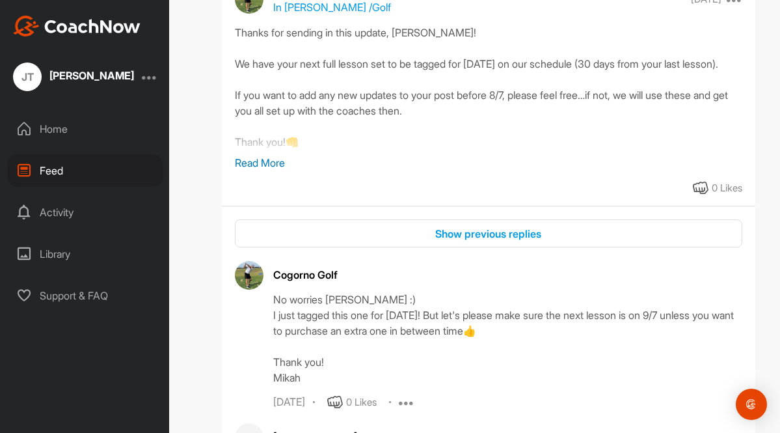
scroll to position [23720, 0]
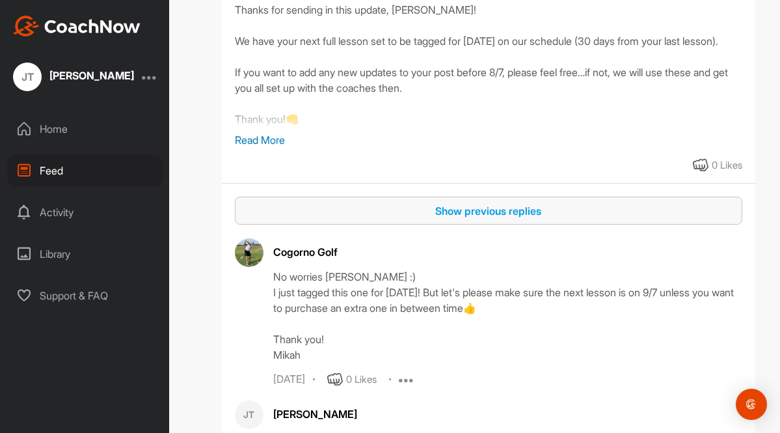
click at [517, 219] on div "Show previous replies" at bounding box center [488, 211] width 487 height 16
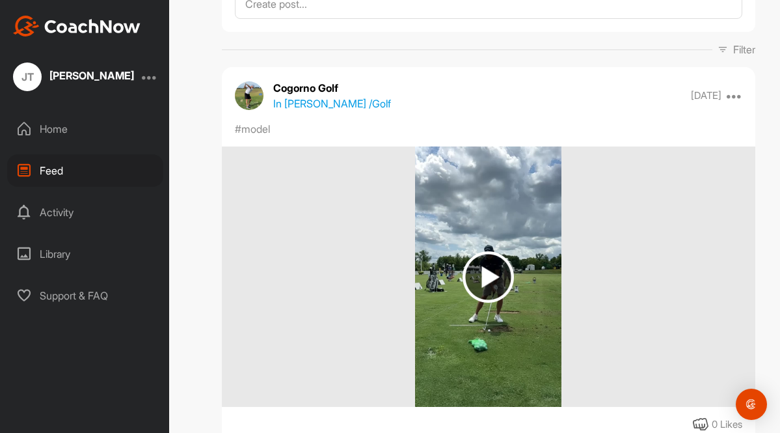
scroll to position [99, 0]
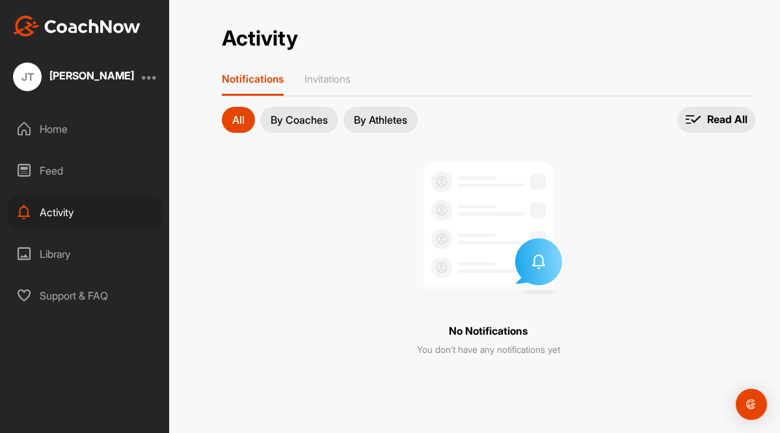
click at [62, 164] on div "Feed" at bounding box center [85, 170] width 156 height 33
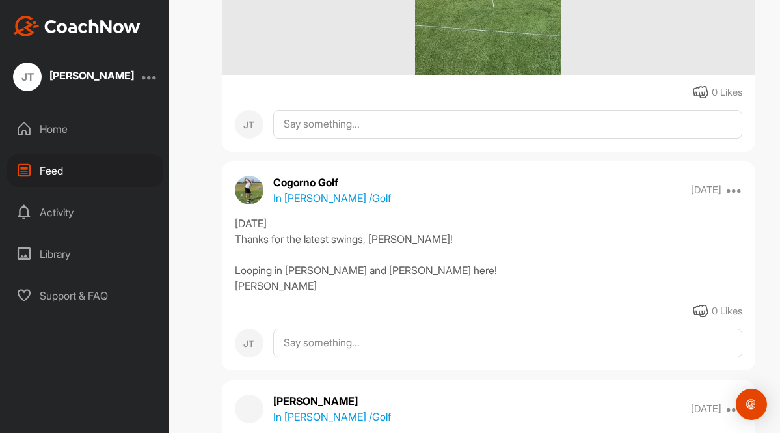
scroll to position [859, 0]
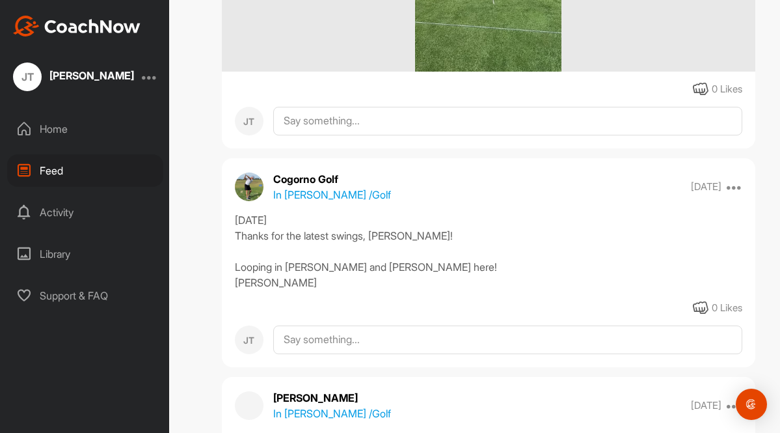
click at [64, 129] on div "Home" at bounding box center [85, 129] width 156 height 33
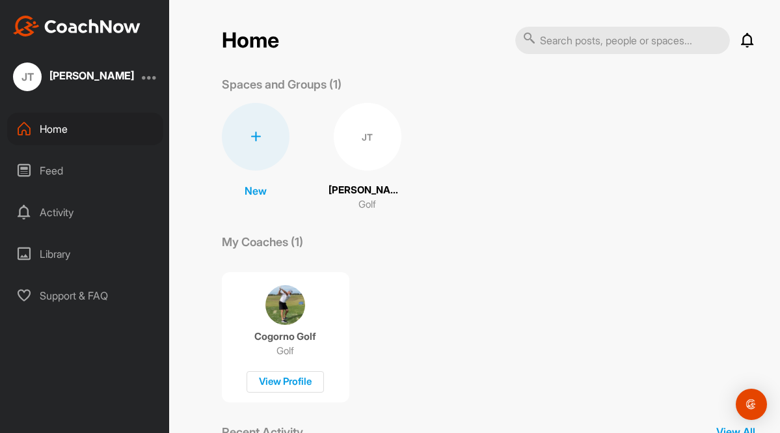
click at [290, 306] on img at bounding box center [285, 305] width 40 height 40
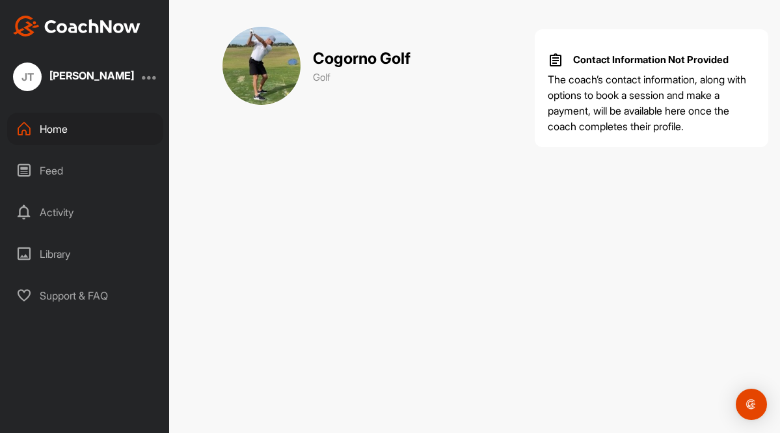
click at [55, 172] on div "Feed" at bounding box center [85, 170] width 156 height 33
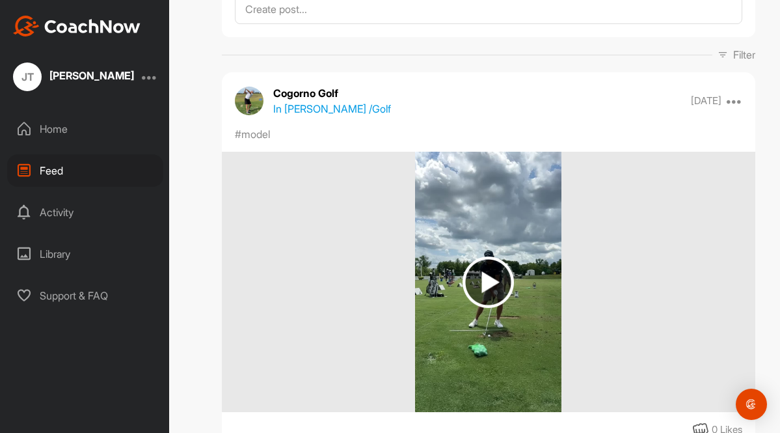
scroll to position [133, 0]
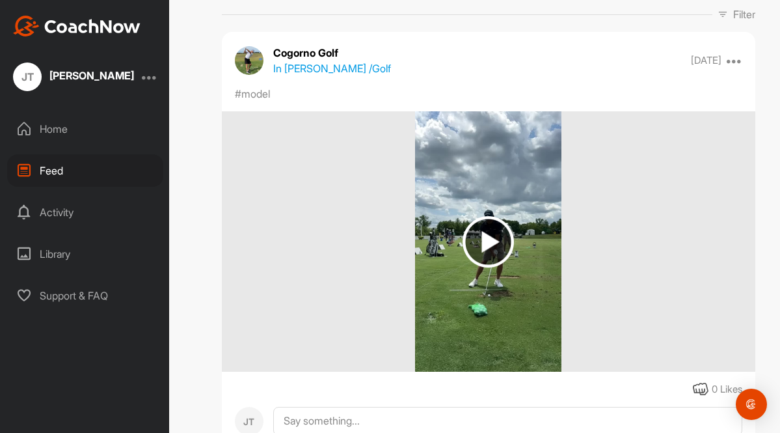
click at [706, 64] on p "[DATE]" at bounding box center [706, 60] width 31 height 13
click at [736, 61] on icon at bounding box center [735, 61] width 16 height 16
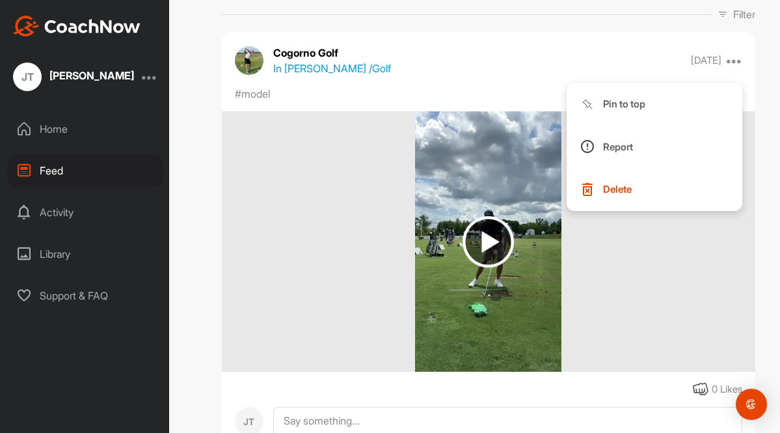
click at [668, 237] on div at bounding box center [488, 241] width 533 height 260
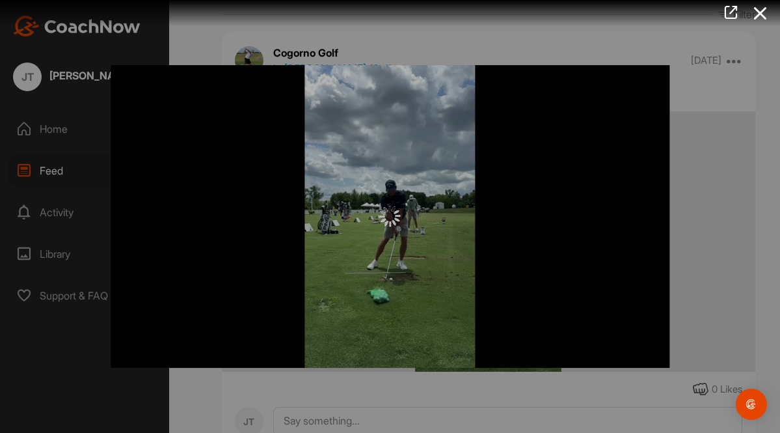
scroll to position [293, 0]
click at [73, 209] on div at bounding box center [390, 216] width 780 height 433
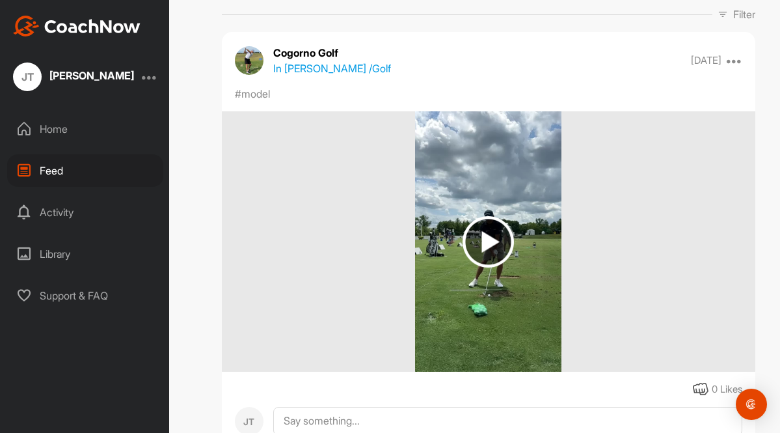
click at [73, 209] on div "Activity" at bounding box center [85, 212] width 156 height 33
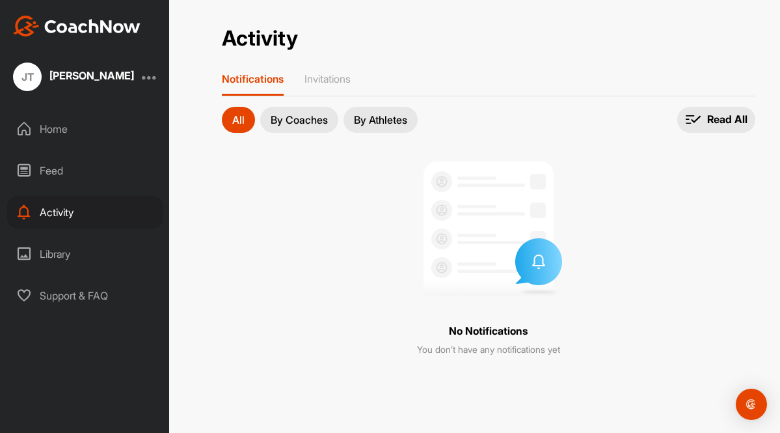
click at [53, 172] on div "Feed" at bounding box center [85, 170] width 156 height 33
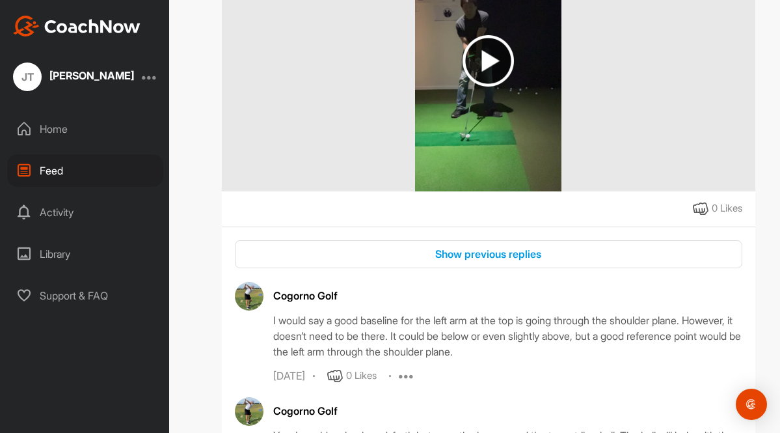
scroll to position [9655, 0]
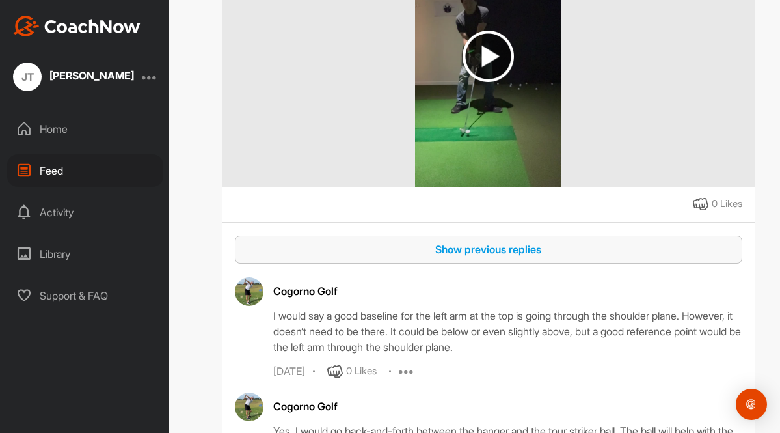
click at [402, 252] on div "Show previous replies" at bounding box center [488, 249] width 487 height 16
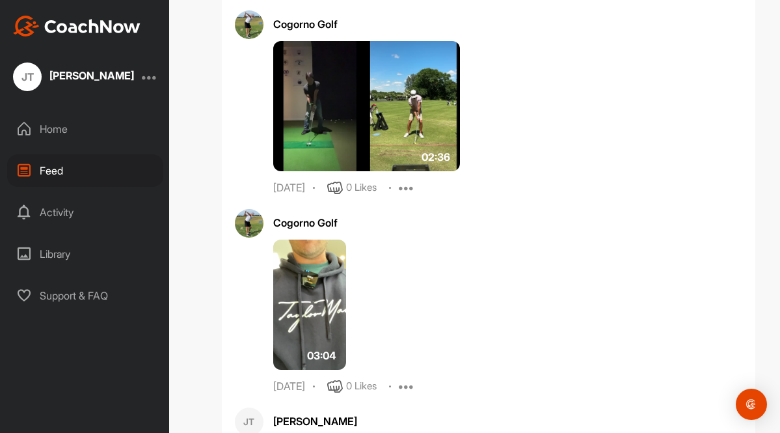
scroll to position [9881, 0]
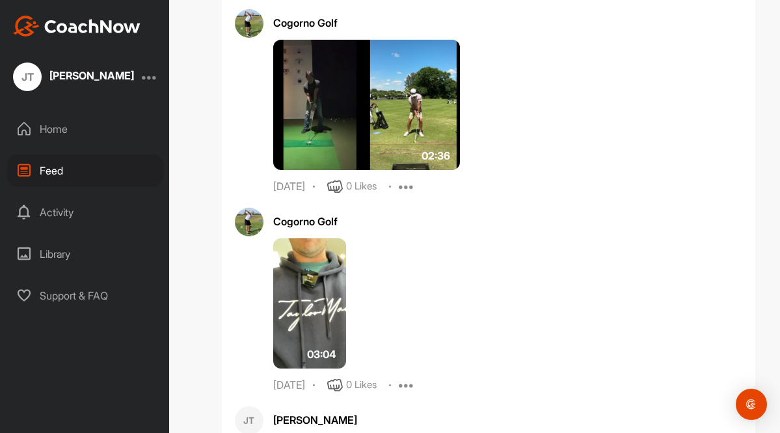
click at [330, 306] on img at bounding box center [309, 303] width 73 height 130
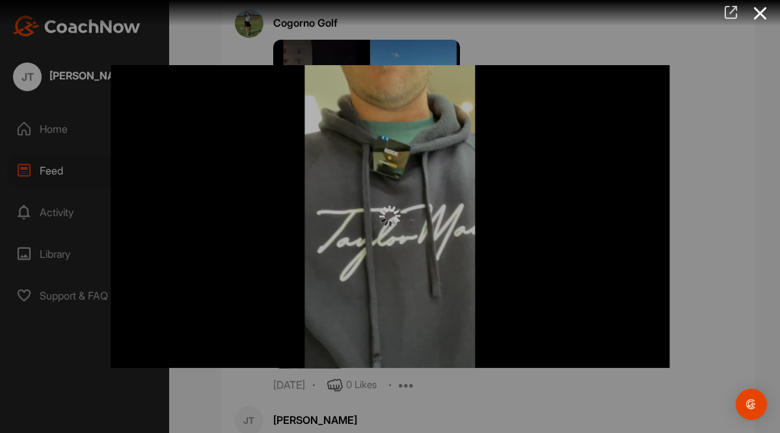
click at [733, 8] on icon at bounding box center [730, 12] width 15 height 14
click at [58, 167] on div at bounding box center [390, 216] width 780 height 433
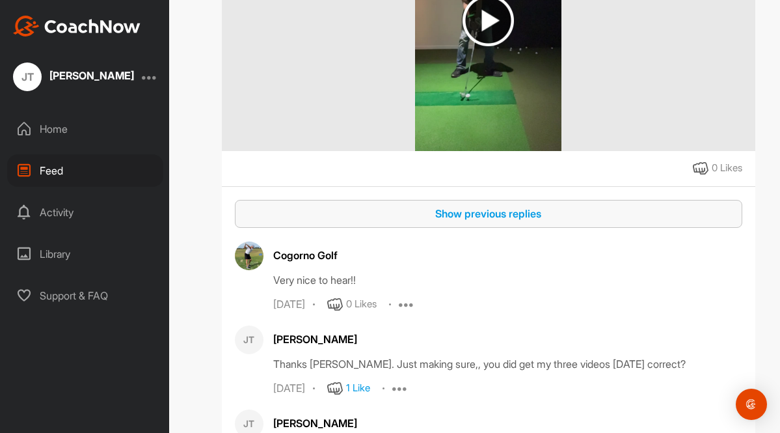
scroll to position [11012, 0]
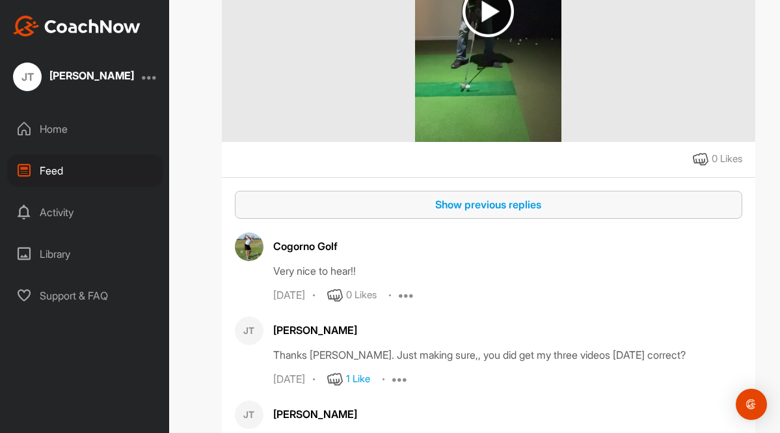
click at [426, 211] on div "Show previous replies" at bounding box center [488, 204] width 487 height 16
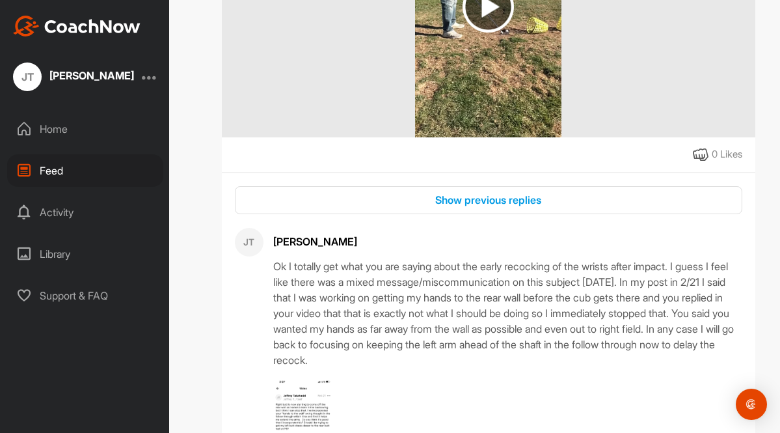
scroll to position [14378, 0]
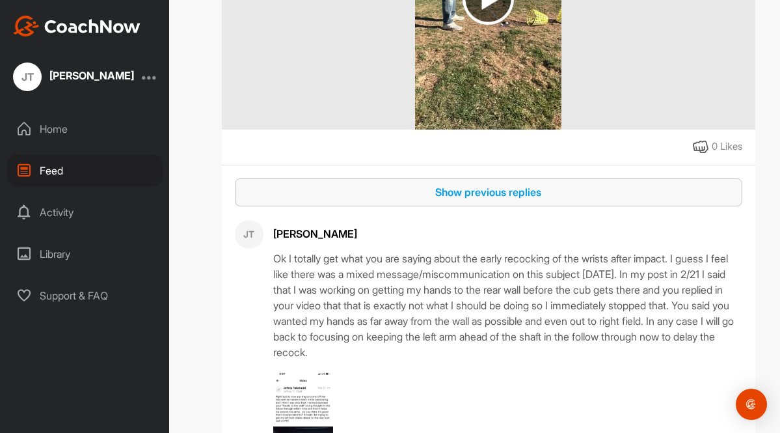
click at [457, 200] on div "Show previous replies" at bounding box center [488, 192] width 487 height 16
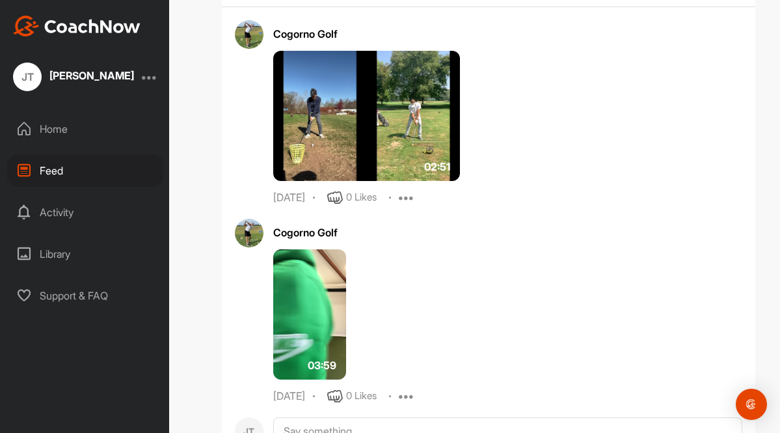
scroll to position [16230, 0]
click at [47, 166] on div "Feed" at bounding box center [85, 170] width 156 height 33
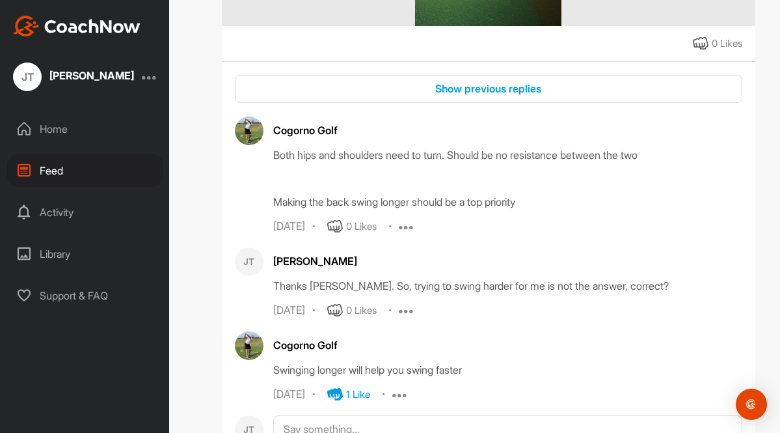
scroll to position [1542, 0]
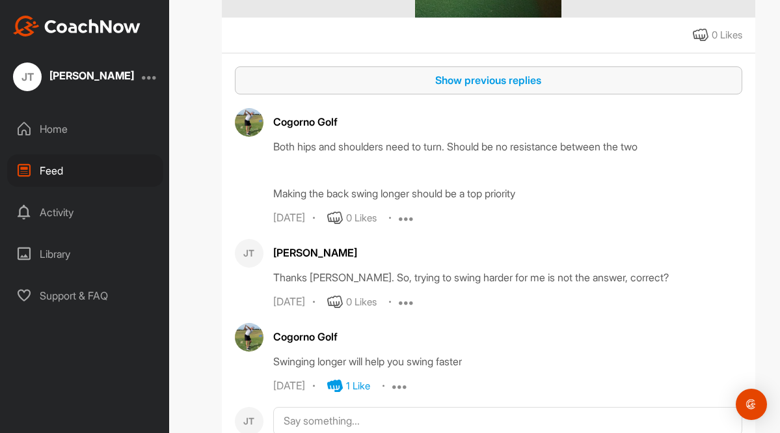
click at [484, 81] on div "Show previous replies" at bounding box center [488, 80] width 487 height 16
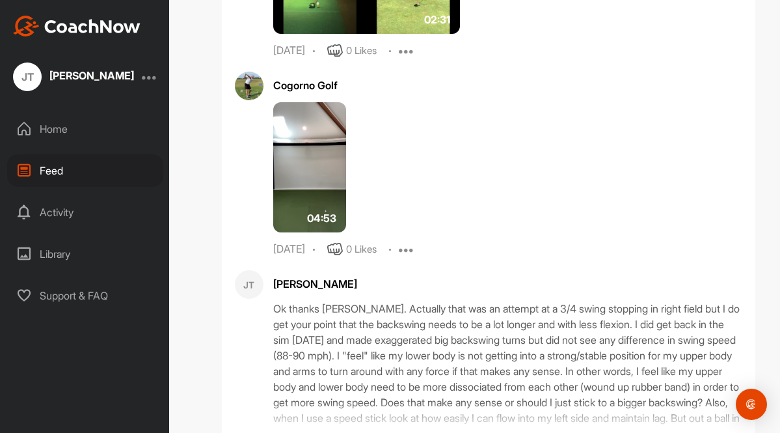
scroll to position [1765, 0]
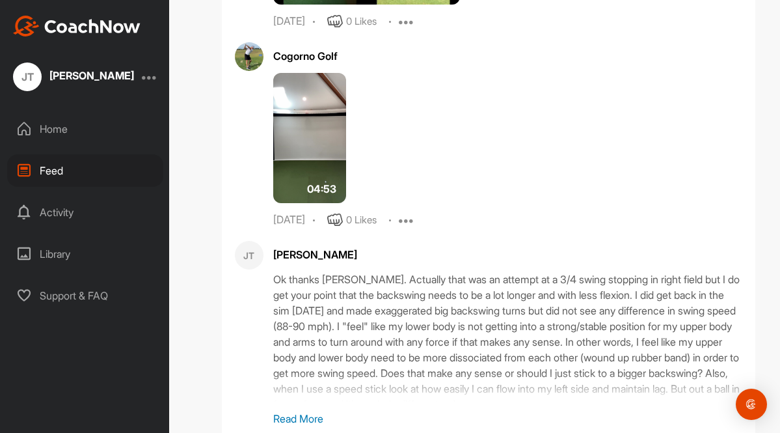
click at [311, 148] on img at bounding box center [309, 138] width 73 height 130
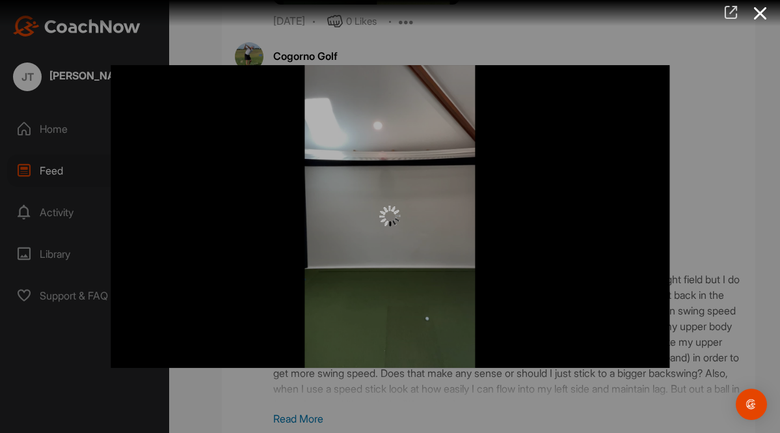
click at [729, 14] on icon at bounding box center [730, 12] width 15 height 14
click at [49, 168] on div at bounding box center [390, 216] width 780 height 433
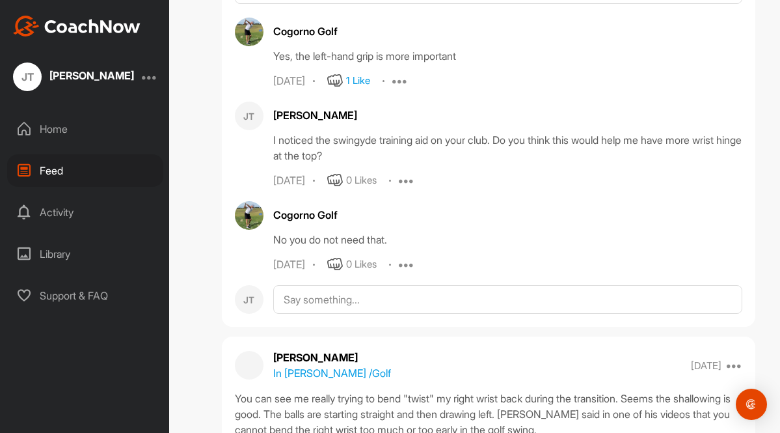
scroll to position [26690, 0]
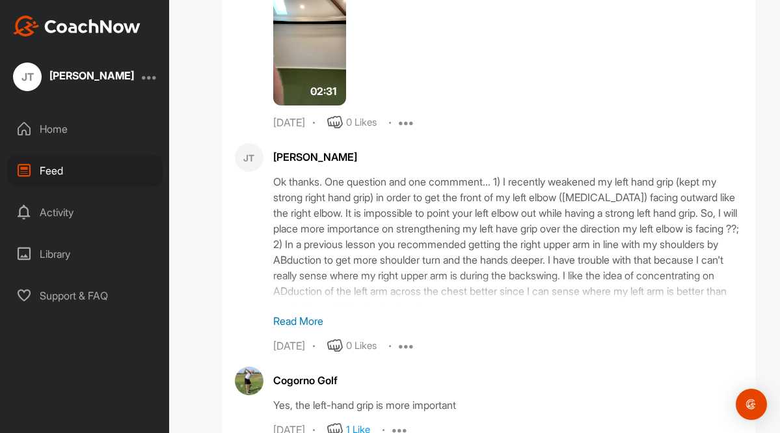
scroll to position [26909, 0]
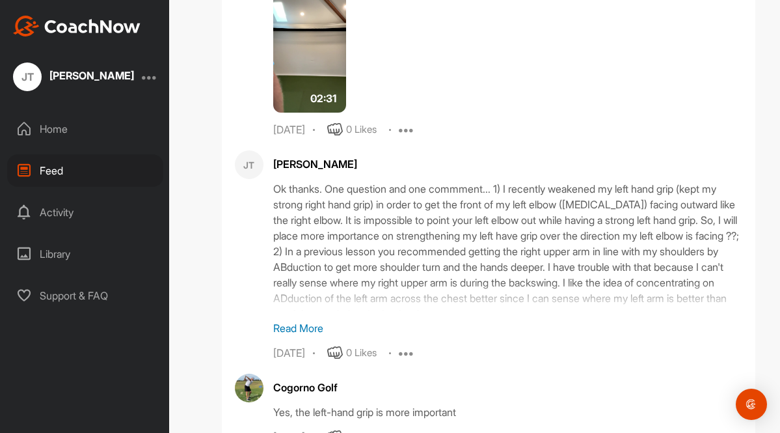
click at [317, 86] on img at bounding box center [309, 47] width 73 height 130
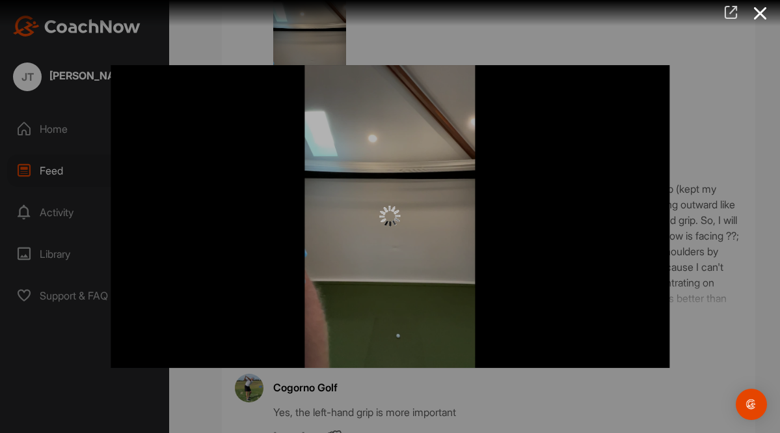
click at [730, 16] on icon at bounding box center [730, 12] width 15 height 14
click at [57, 168] on div at bounding box center [390, 216] width 780 height 433
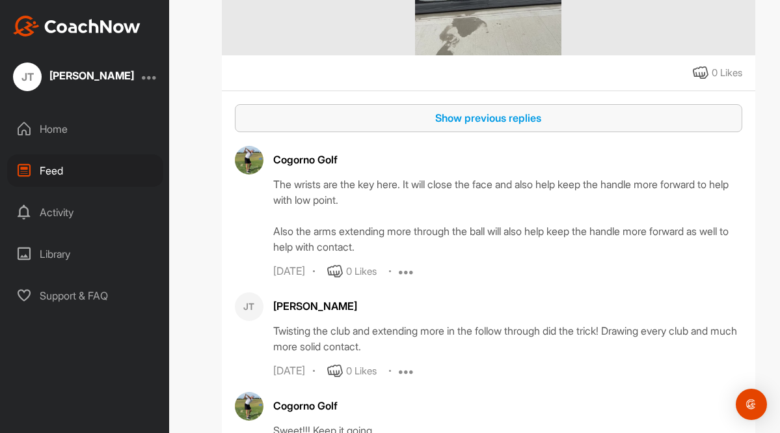
scroll to position [36933, 0]
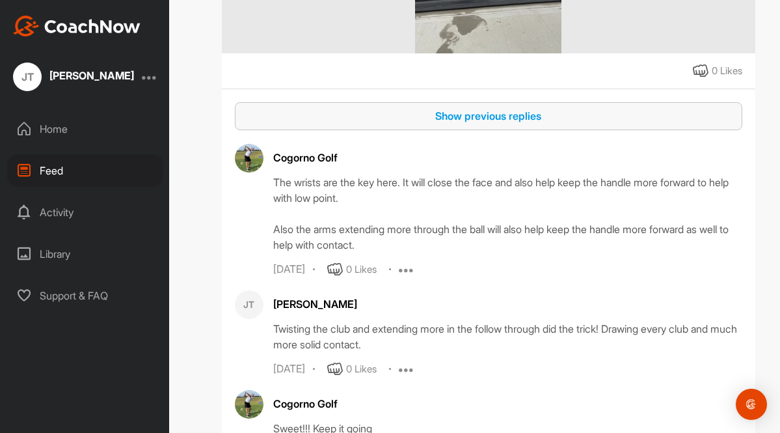
click at [458, 124] on div "Show previous replies" at bounding box center [488, 116] width 487 height 16
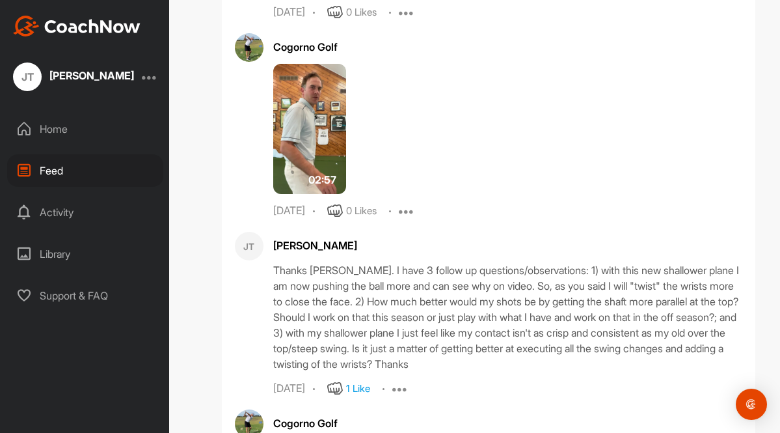
scroll to position [37430, 0]
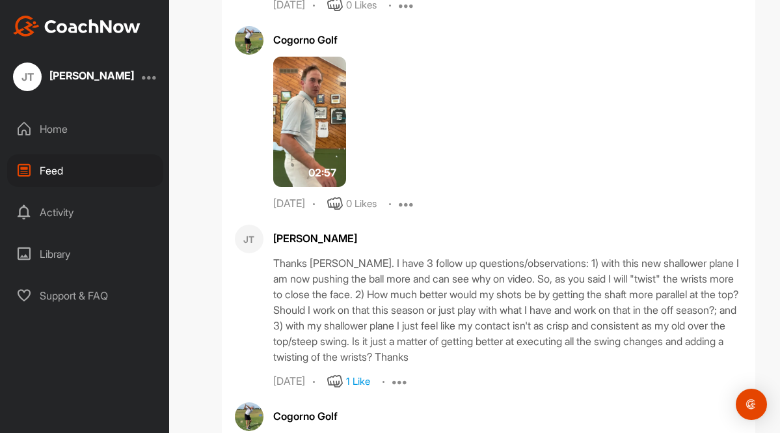
click at [308, 179] on img at bounding box center [309, 122] width 73 height 130
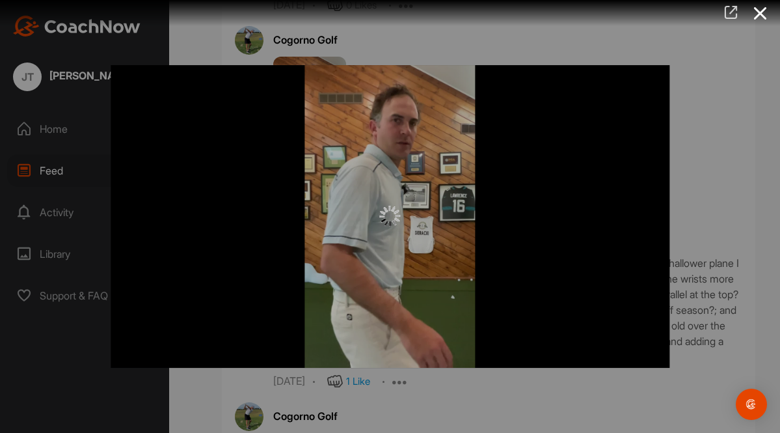
click at [731, 9] on icon at bounding box center [730, 12] width 15 height 14
click at [55, 172] on div at bounding box center [390, 216] width 780 height 433
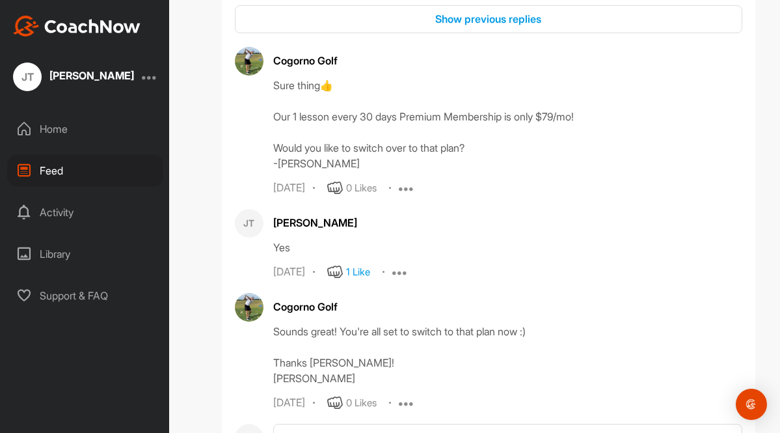
scroll to position [39606, 0]
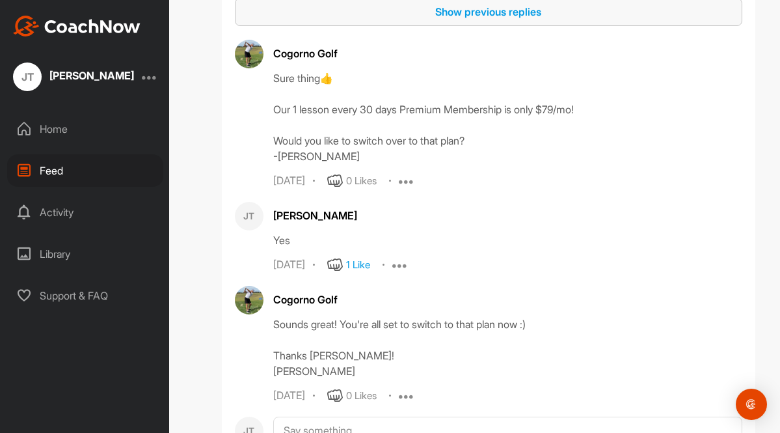
click at [489, 20] on div "Show previous replies" at bounding box center [488, 12] width 487 height 16
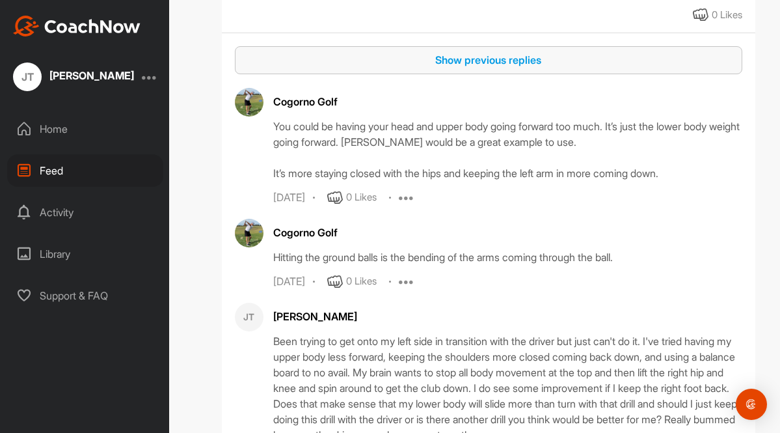
scroll to position [50784, 0]
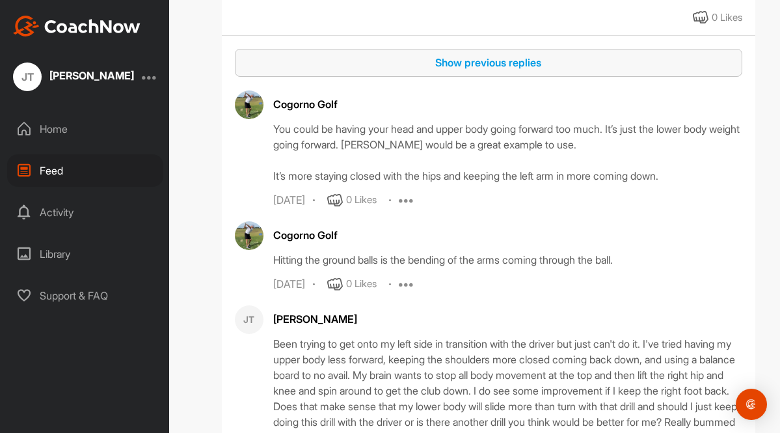
click at [497, 70] on div "Show previous replies" at bounding box center [488, 63] width 487 height 16
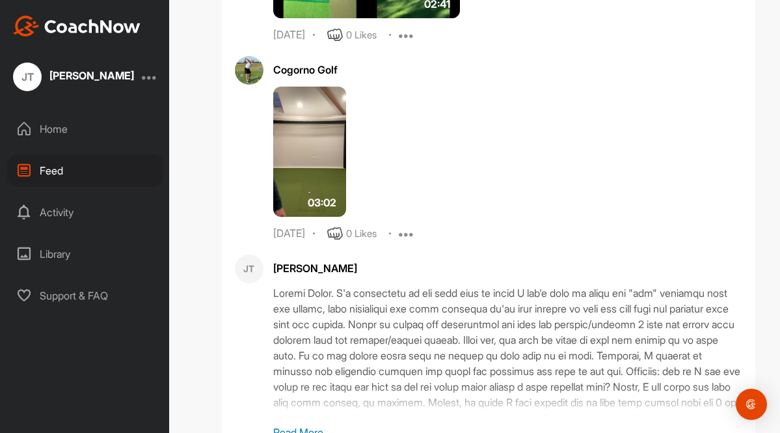
scroll to position [50977, 0]
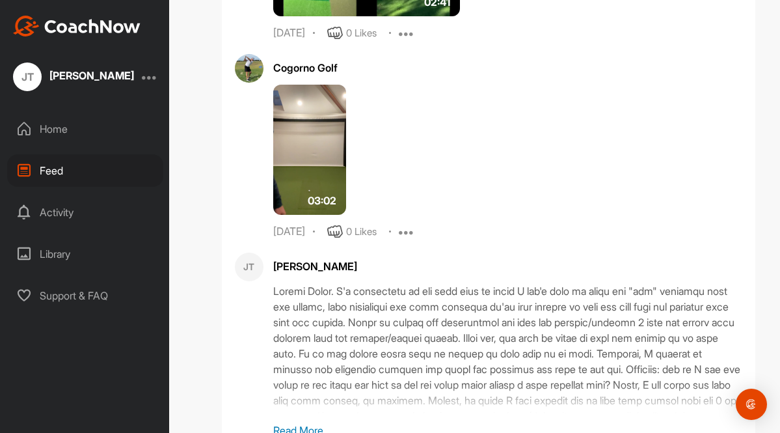
click at [320, 215] on img at bounding box center [309, 150] width 73 height 130
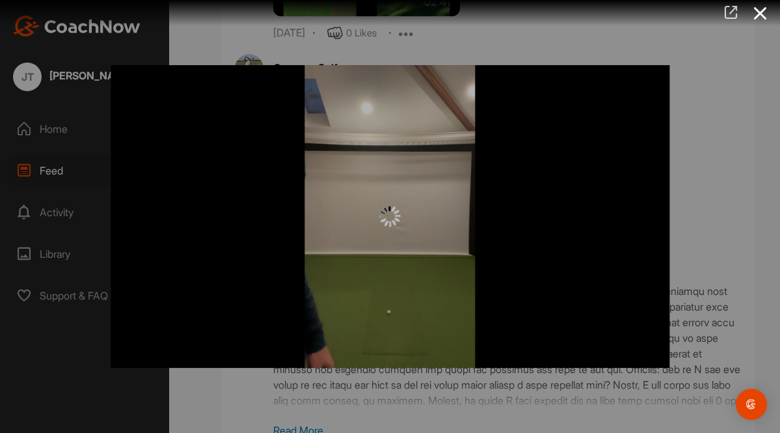
click at [732, 10] on icon at bounding box center [730, 12] width 15 height 14
click at [51, 169] on div at bounding box center [390, 216] width 780 height 433
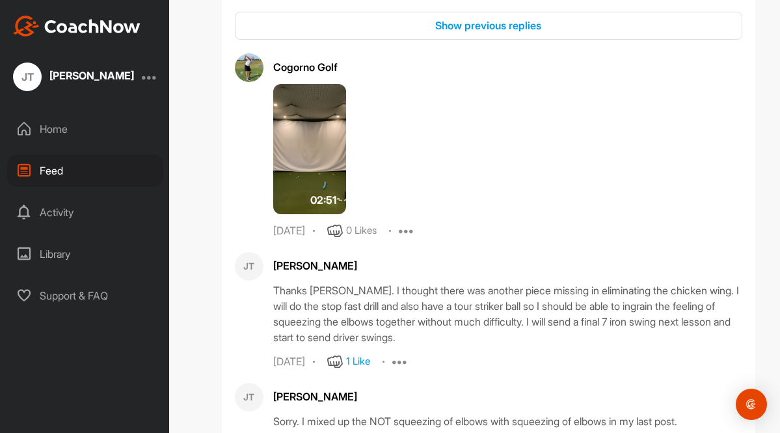
scroll to position [56291, 0]
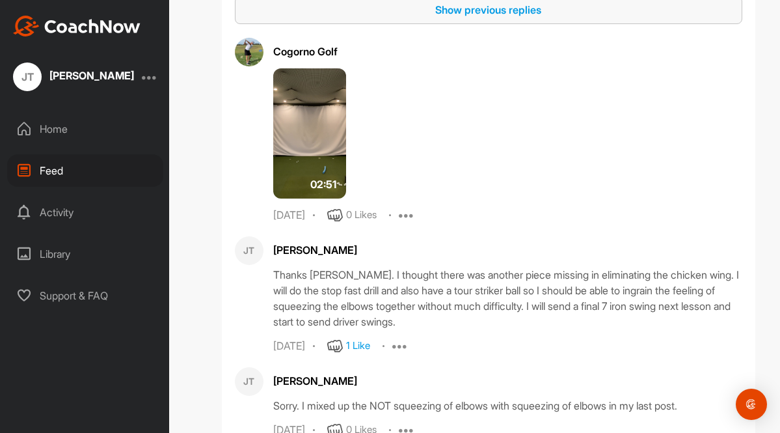
click at [462, 18] on div "Show previous replies" at bounding box center [488, 10] width 487 height 16
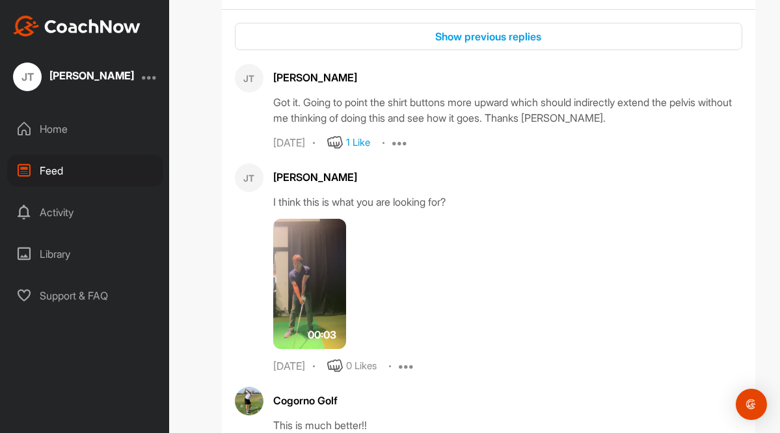
scroll to position [62286, 0]
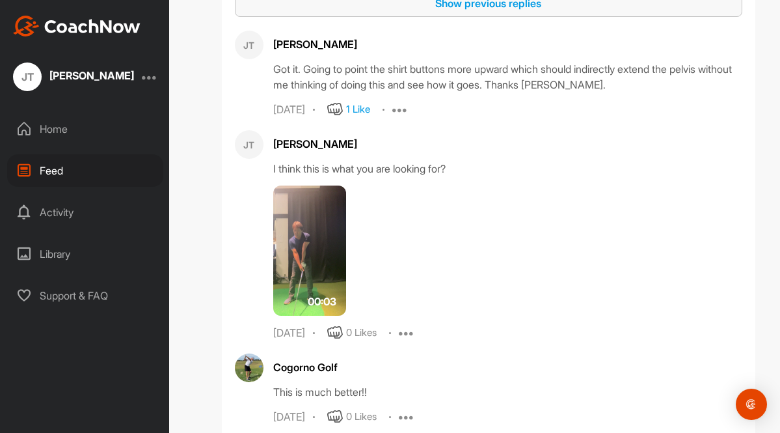
click at [449, 11] on div "Show previous replies" at bounding box center [488, 3] width 487 height 16
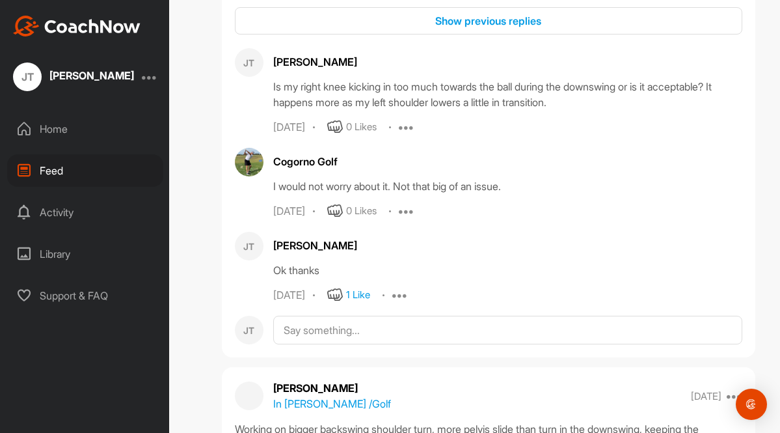
scroll to position [64063, 0]
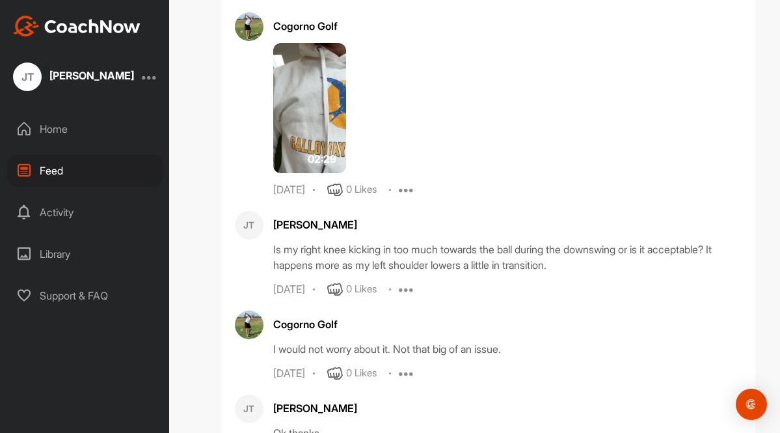
scroll to position [64253, 0]
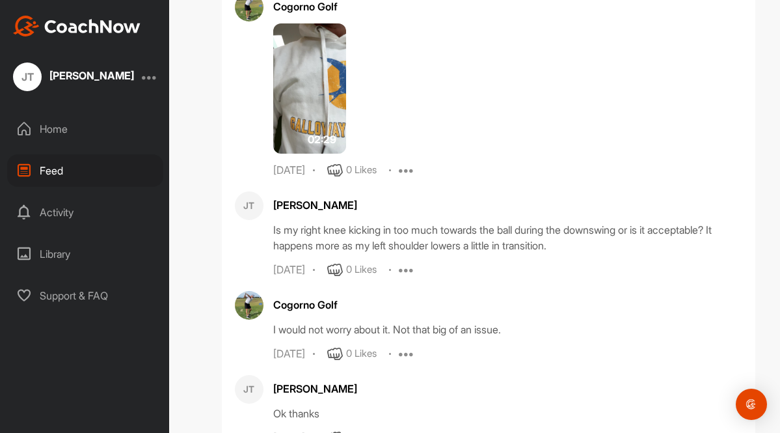
click at [319, 154] on img at bounding box center [309, 88] width 73 height 130
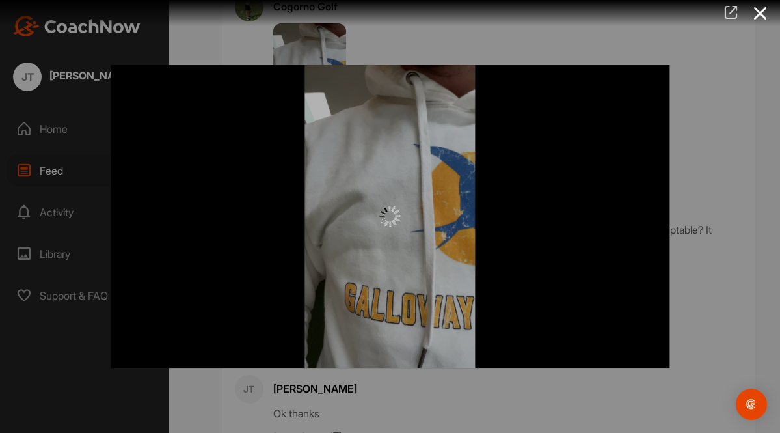
click at [734, 9] on icon at bounding box center [730, 12] width 15 height 14
click at [62, 170] on div at bounding box center [390, 216] width 780 height 433
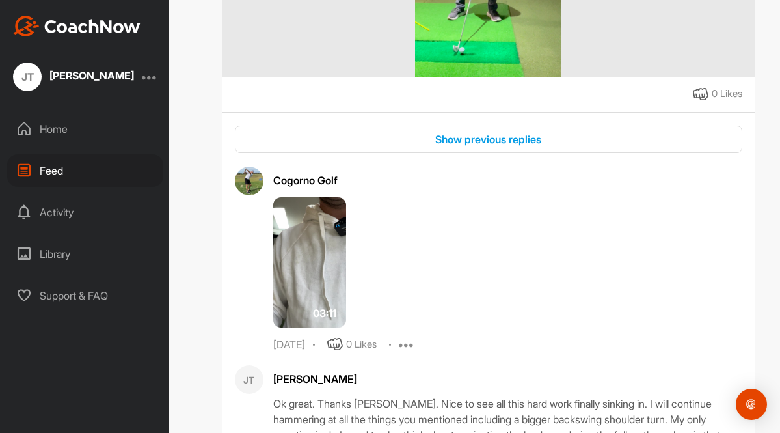
scroll to position [66840, 0]
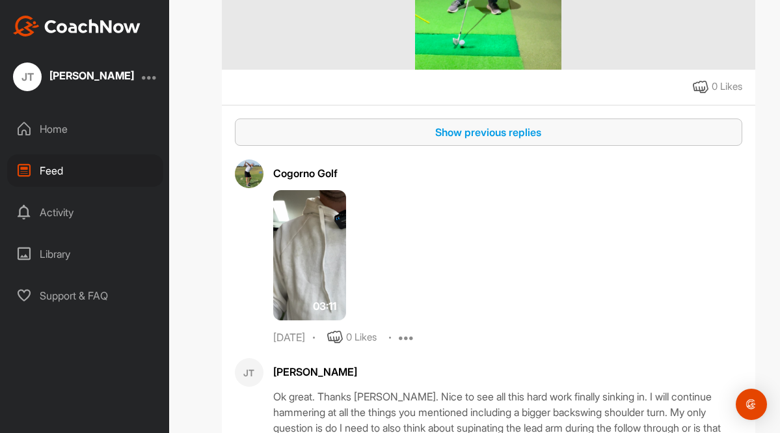
click at [450, 140] on div "Show previous replies" at bounding box center [488, 132] width 487 height 16
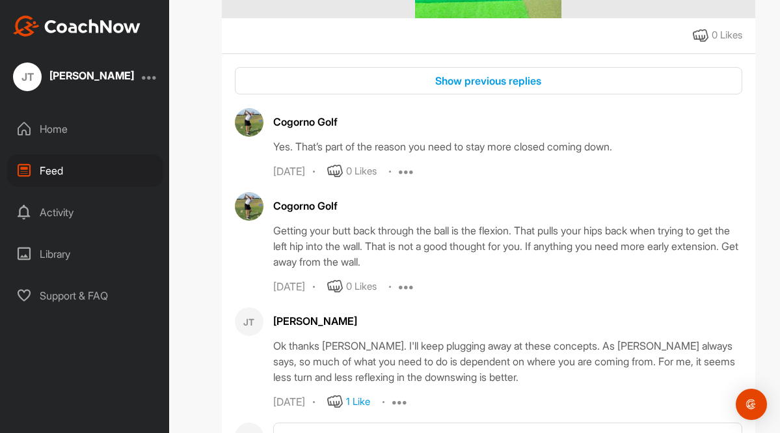
scroll to position [69472, 0]
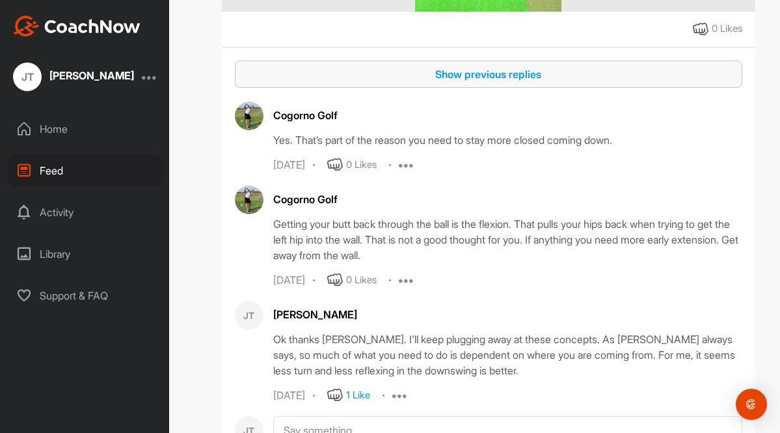
click at [477, 82] on div "Show previous replies" at bounding box center [488, 74] width 487 height 16
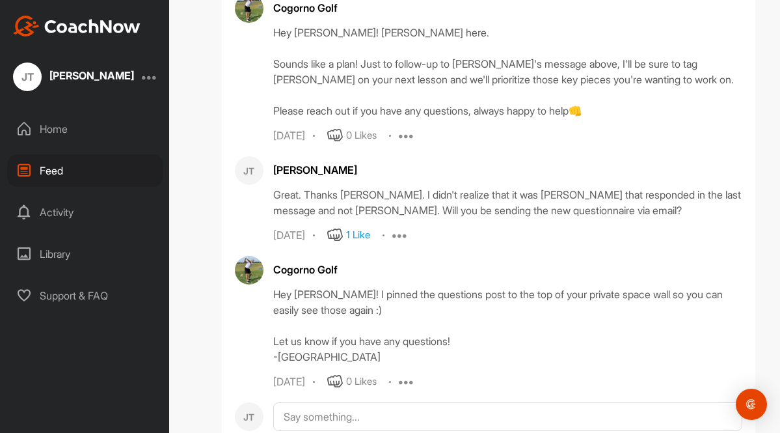
scroll to position [78298, 0]
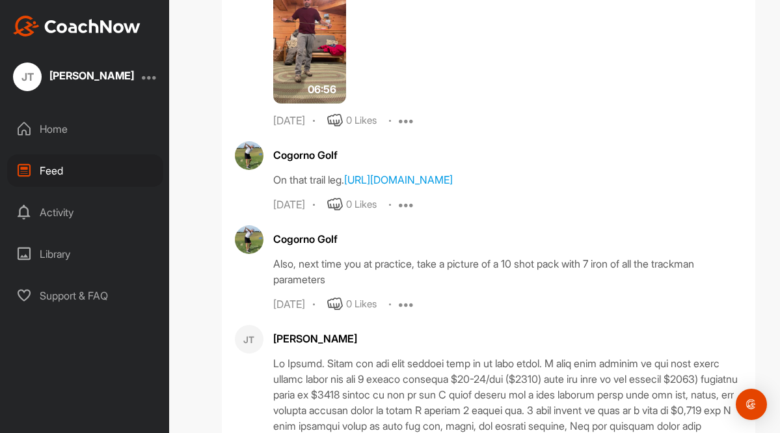
scroll to position [78588, 0]
click at [300, 103] on img at bounding box center [309, 38] width 73 height 130
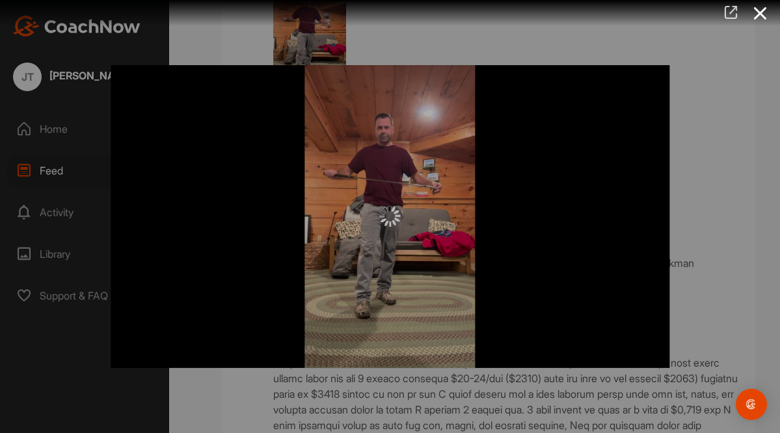
click at [728, 12] on icon at bounding box center [730, 12] width 15 height 14
click at [53, 172] on div at bounding box center [390, 216] width 780 height 433
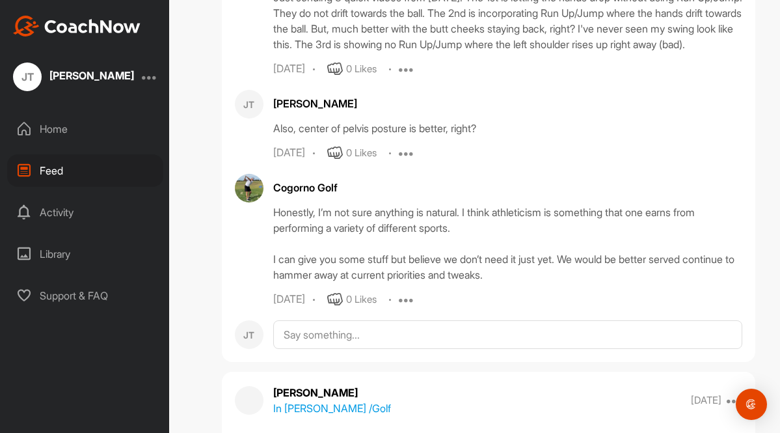
scroll to position [88908, 0]
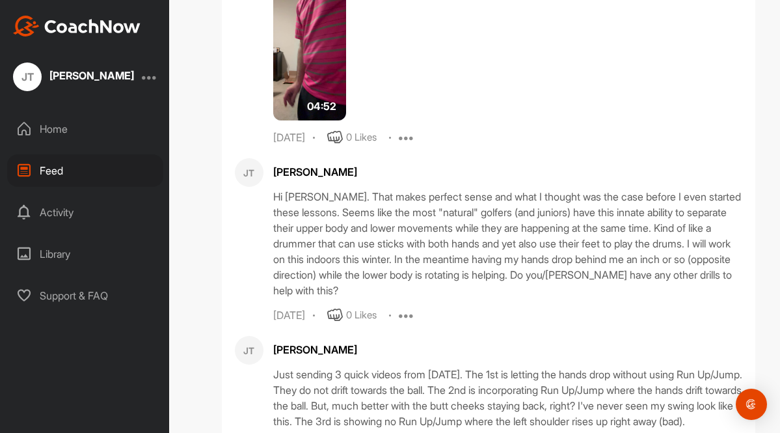
scroll to position [89734, 0]
